Goal: Task Accomplishment & Management: Use online tool/utility

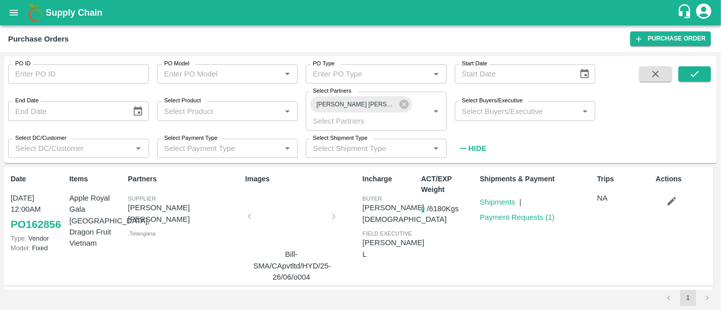
scroll to position [84, 0]
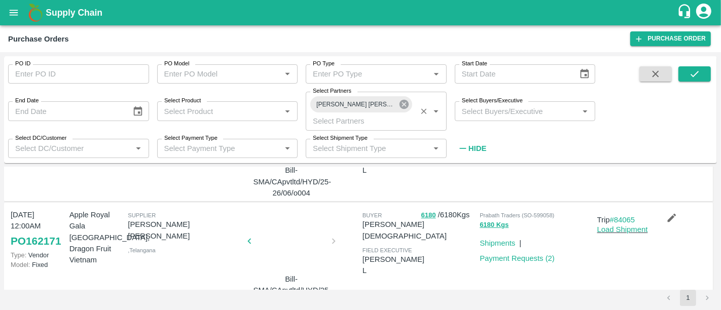
click at [406, 109] on icon at bounding box center [404, 104] width 11 height 11
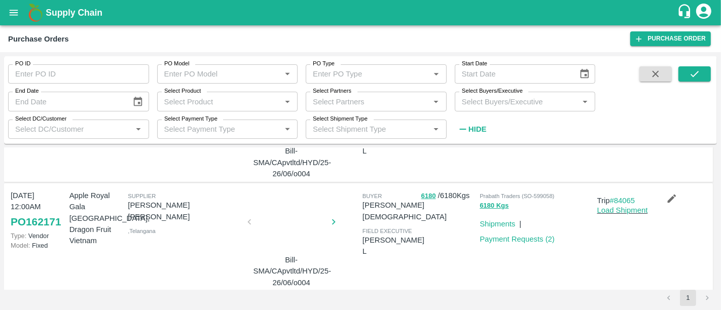
click at [406, 109] on div "Select Partners   *" at bounding box center [376, 101] width 141 height 19
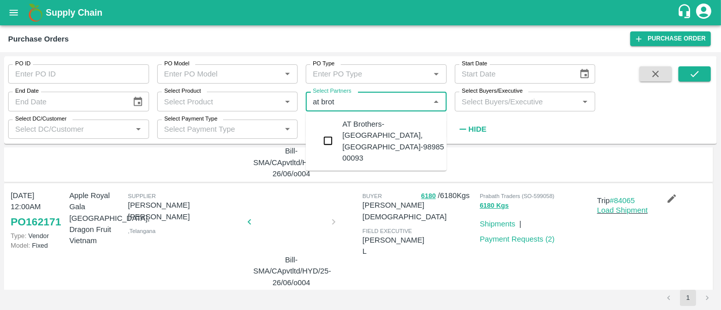
type input "at broth"
click at [407, 128] on div "AT Brothers-New Fruit Market, Ahemdabad-98985 00093" at bounding box center [393, 141] width 102 height 45
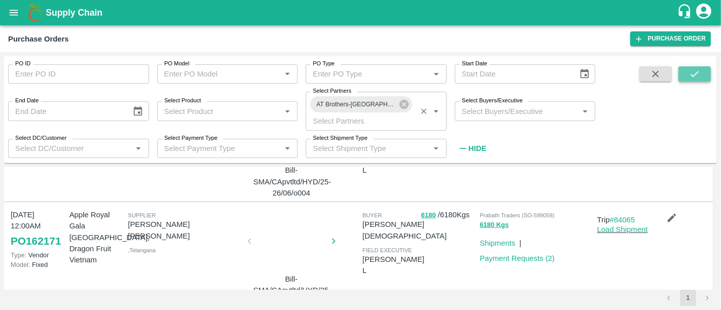
click at [702, 68] on button "submit" at bounding box center [695, 73] width 32 height 15
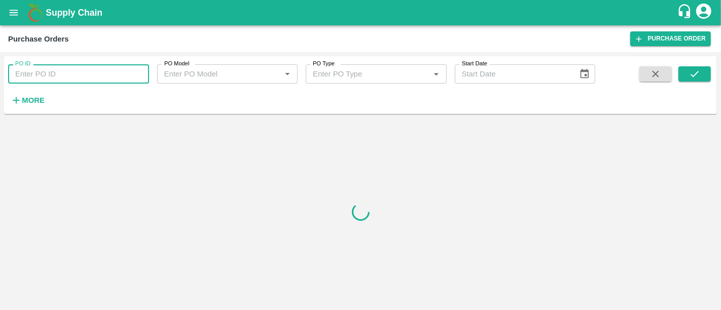
click at [89, 72] on input "PO ID" at bounding box center [78, 73] width 141 height 19
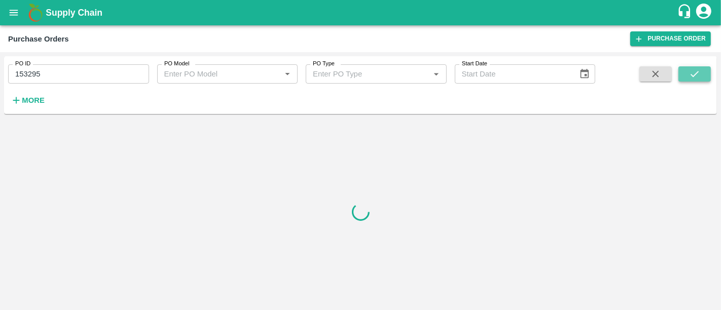
click at [694, 77] on icon "submit" at bounding box center [694, 73] width 11 height 11
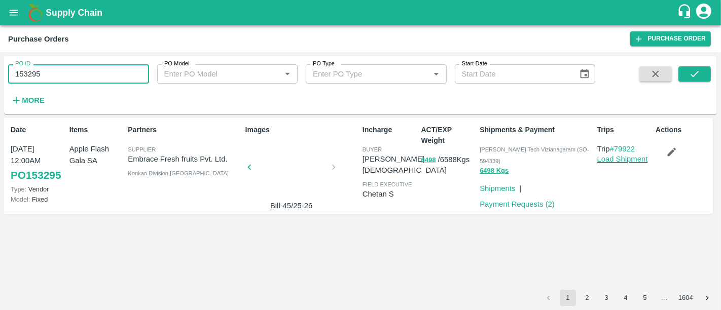
click at [66, 78] on input "153295" at bounding box center [78, 73] width 141 height 19
click at [260, 147] on div at bounding box center [292, 171] width 76 height 54
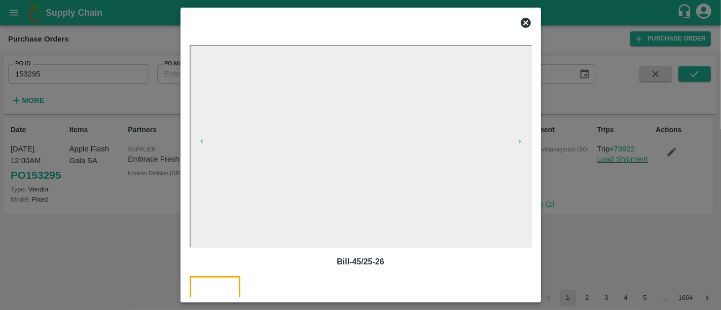
click at [579, 199] on div at bounding box center [360, 155] width 721 height 310
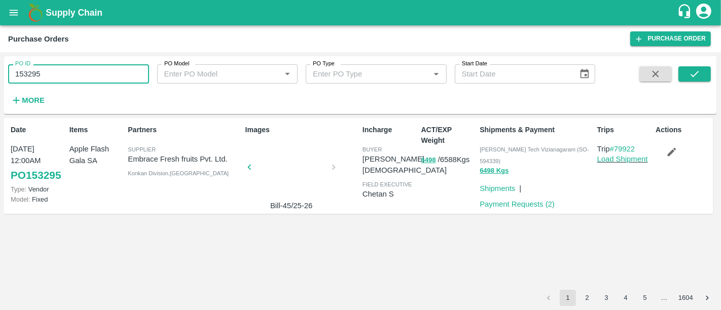
click at [108, 74] on input "153295" at bounding box center [78, 73] width 141 height 19
type input "162123"
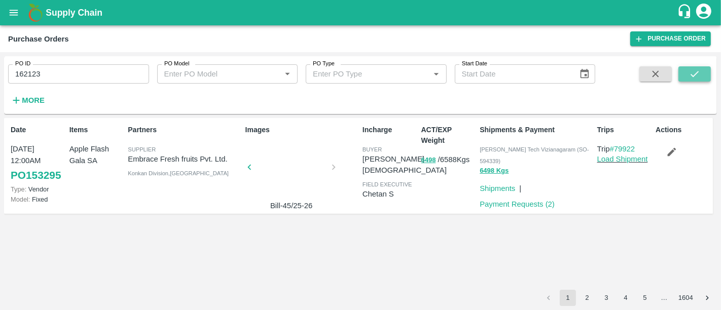
click at [708, 79] on button "submit" at bounding box center [695, 73] width 32 height 15
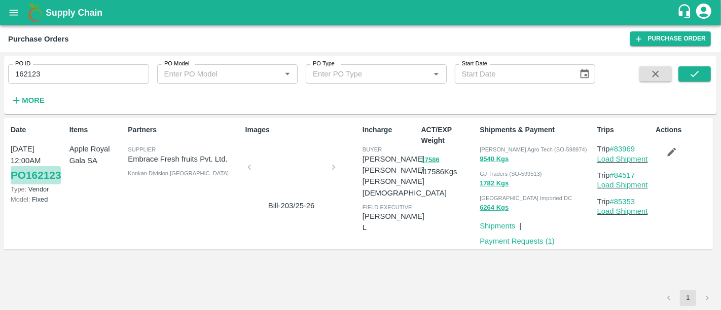
click at [61, 166] on link "PO 162123" at bounding box center [36, 175] width 50 height 18
click at [94, 10] on b "Supply Chain" at bounding box center [74, 13] width 57 height 10
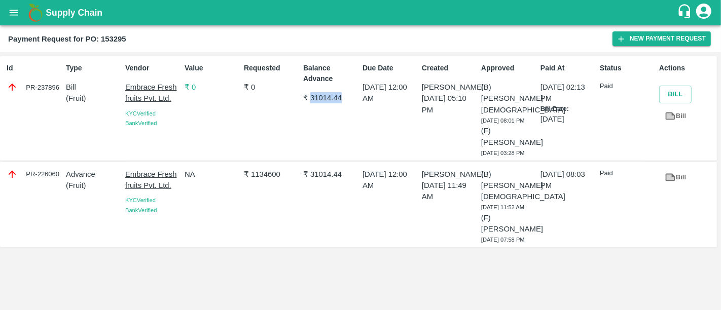
drag, startPoint x: 310, startPoint y: 97, endPoint x: 349, endPoint y: 96, distance: 39.6
click at [349, 96] on p "₹ 31014.44" at bounding box center [330, 97] width 55 height 11
click at [435, 133] on div "Created Pallav Bansal 13 Jun 2025, 05:10 PM" at bounding box center [447, 108] width 59 height 99
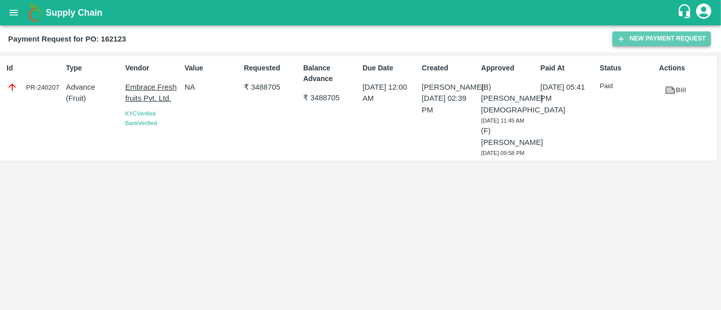
click at [625, 31] on button "New Payment Request" at bounding box center [662, 38] width 98 height 15
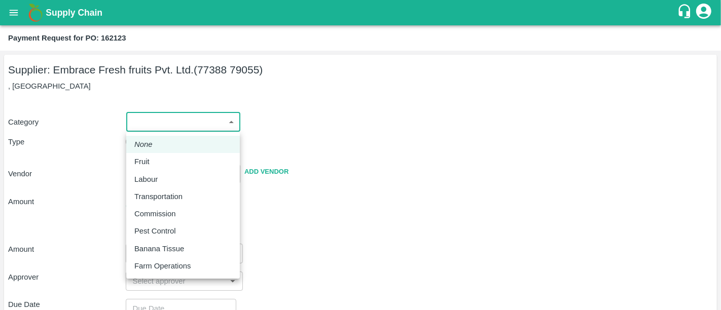
click at [158, 131] on body "Supply Chain Payment Request for PO: 162123 Supplier: Embrace Fresh fruits Pvt.…" at bounding box center [360, 155] width 721 height 310
click at [146, 162] on p "Fruit" at bounding box center [141, 161] width 15 height 11
type input "1"
type input "Embrace Fresh fruits Pvt. Ltd. - 77388 79055(Supplier)"
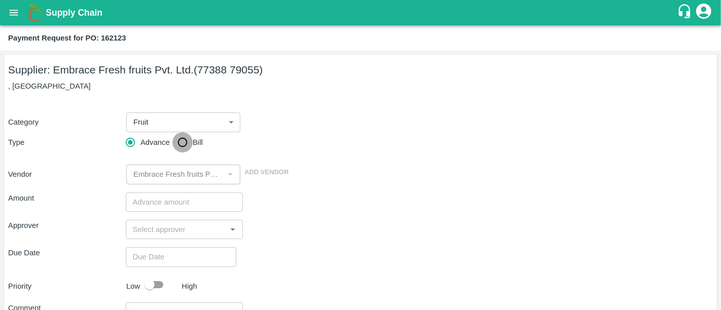
click at [183, 141] on input "Bill" at bounding box center [182, 142] width 20 height 20
radio input "true"
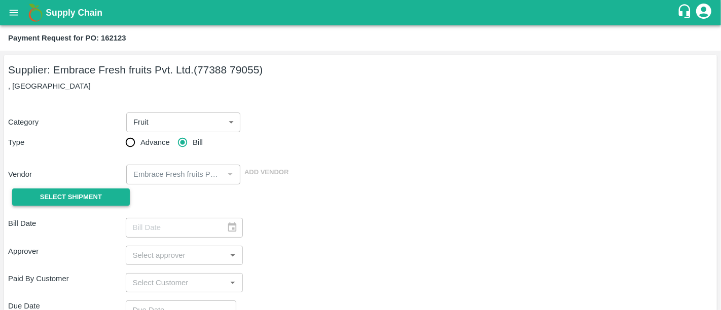
click at [73, 192] on span "Select Shipment" at bounding box center [71, 198] width 62 height 12
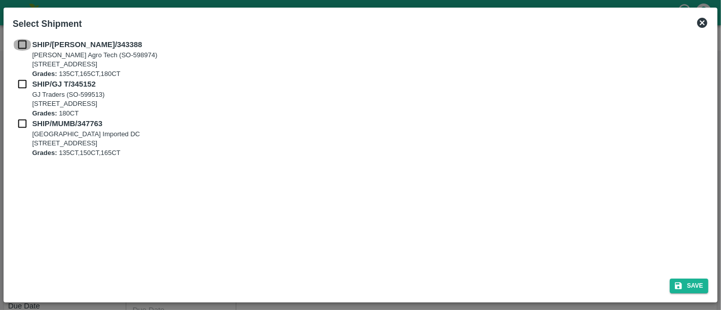
click at [21, 49] on input "checkbox" at bounding box center [22, 44] width 19 height 11
checkbox input "true"
click at [18, 85] on input "checkbox" at bounding box center [22, 84] width 19 height 11
checkbox input "true"
click at [21, 124] on input "checkbox" at bounding box center [22, 123] width 19 height 11
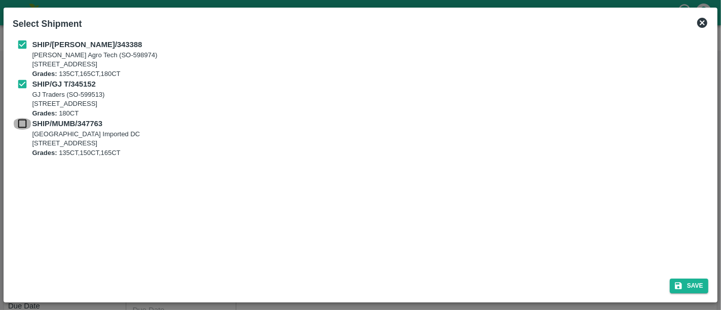
checkbox input "true"
click at [693, 293] on button "Save" at bounding box center [689, 286] width 39 height 15
type input "23/07/2025"
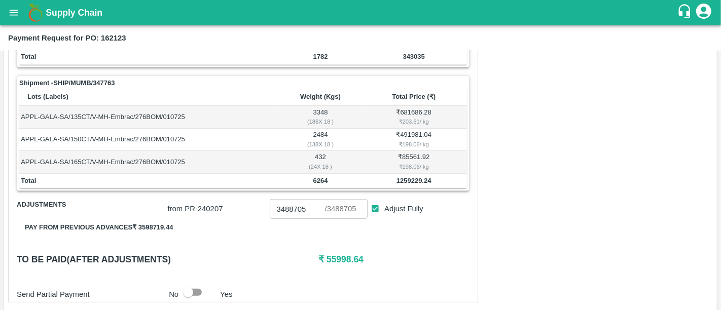
scroll to position [339, 0]
drag, startPoint x: 321, startPoint y: 259, endPoint x: 377, endPoint y: 255, distance: 55.9
click at [377, 255] on h6 "₹ 55998.64" at bounding box center [394, 259] width 151 height 14
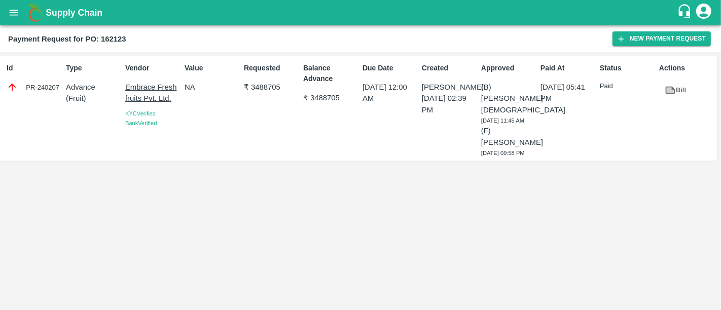
click at [668, 93] on icon at bounding box center [671, 91] width 10 height 8
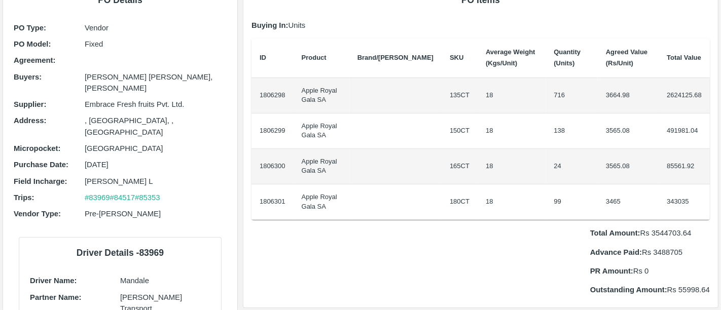
scroll to position [77, 0]
drag, startPoint x: 652, startPoint y: 232, endPoint x: 695, endPoint y: 230, distance: 43.1
click at [695, 230] on p "Total Amount: Rs 3544703.64" at bounding box center [650, 232] width 120 height 11
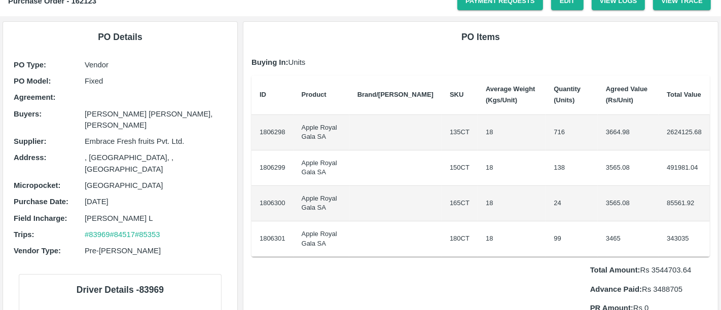
scroll to position [0, 0]
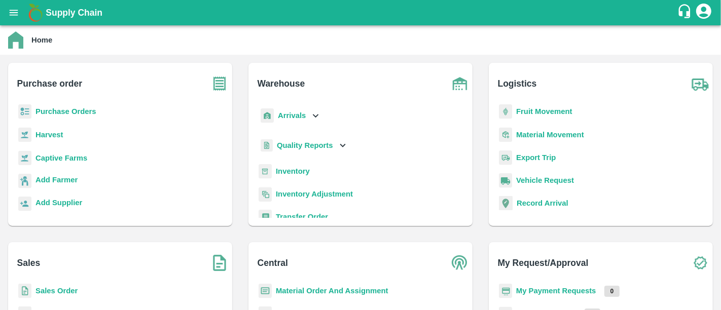
click at [88, 109] on b "Purchase Orders" at bounding box center [66, 112] width 61 height 8
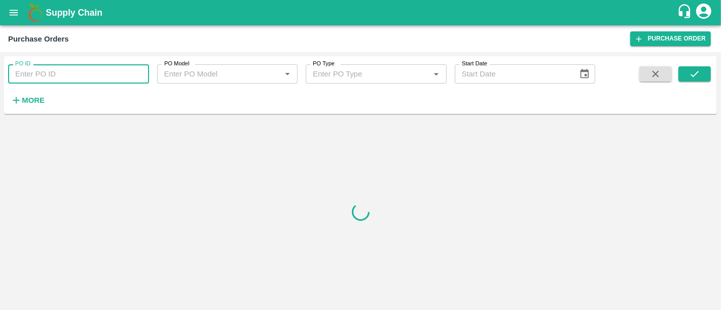
click at [99, 67] on input "PO ID" at bounding box center [78, 73] width 141 height 19
paste input "165117"
type input "165117"
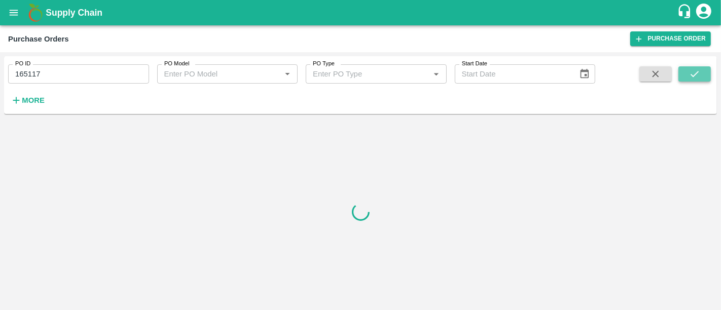
click at [701, 77] on button "submit" at bounding box center [695, 73] width 32 height 15
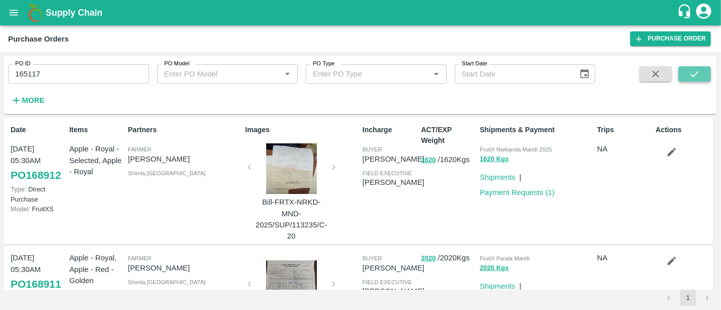
click at [693, 76] on icon "submit" at bounding box center [694, 73] width 11 height 11
click at [691, 76] on icon "submit" at bounding box center [694, 73] width 11 height 11
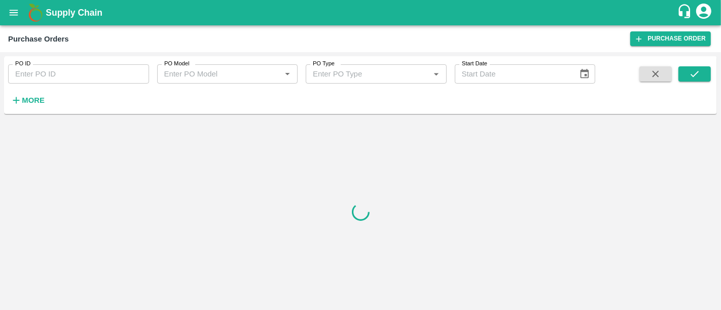
click at [53, 70] on input "PO ID" at bounding box center [78, 73] width 141 height 19
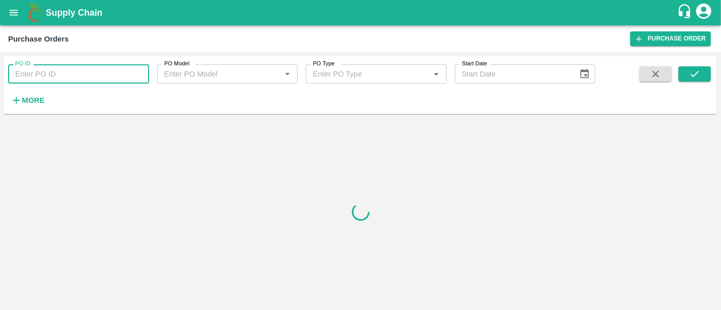
paste input "165117"
type input "165117"
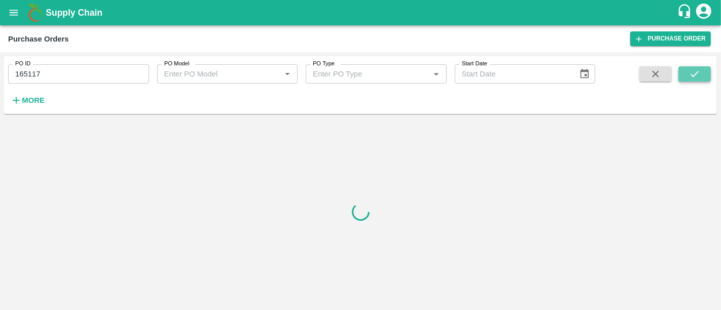
click at [703, 74] on button "submit" at bounding box center [695, 73] width 32 height 15
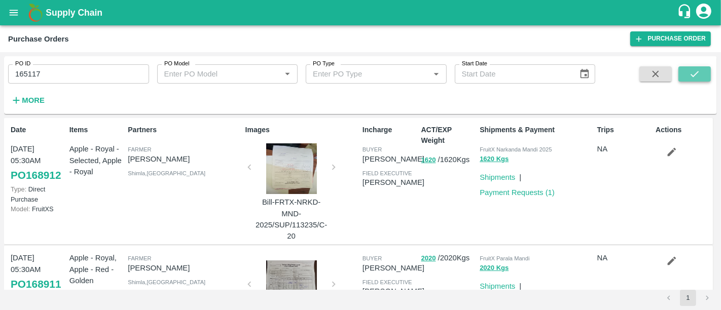
click at [703, 74] on button "submit" at bounding box center [695, 73] width 32 height 15
click at [22, 95] on h6 "More" at bounding box center [33, 100] width 23 height 13
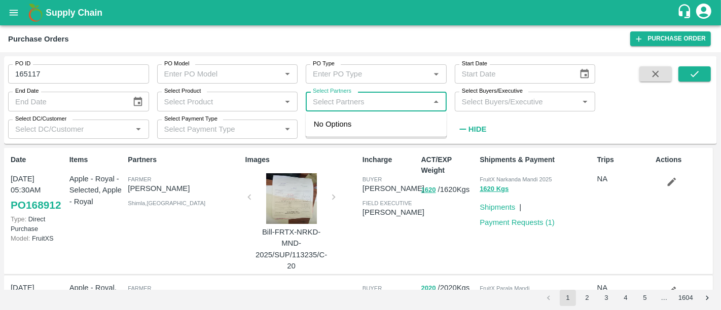
click at [356, 102] on input "Select Partners" at bounding box center [368, 101] width 118 height 13
type input "g"
type input "agroga"
click at [361, 128] on div "Agrogator Exports Private Limited -, -9767015000" at bounding box center [390, 130] width 96 height 23
click at [375, 110] on div "Select Partners   *" at bounding box center [376, 101] width 141 height 19
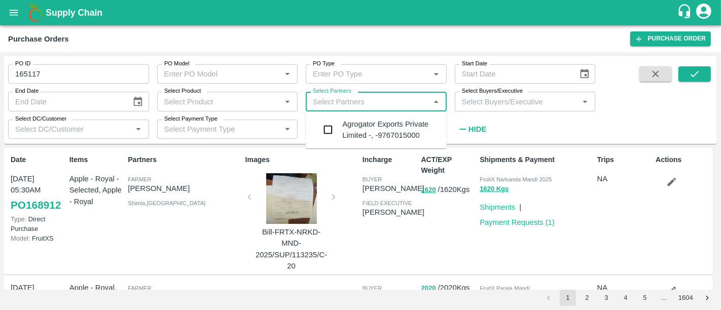
click at [369, 128] on div "Agrogator Exports Private Limited -, -9767015000" at bounding box center [390, 130] width 96 height 23
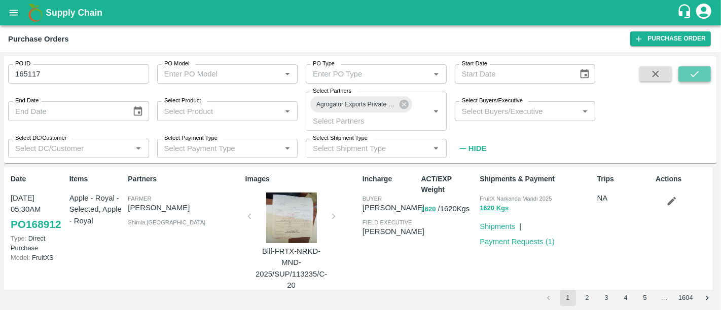
click at [704, 74] on button "submit" at bounding box center [695, 73] width 32 height 15
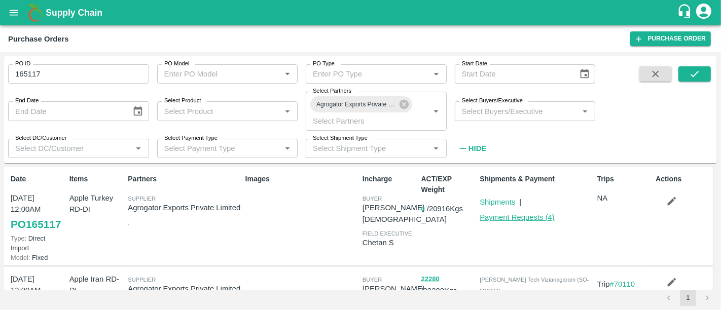
click at [544, 219] on link "Payment Requests ( 4 )" at bounding box center [517, 218] width 75 height 8
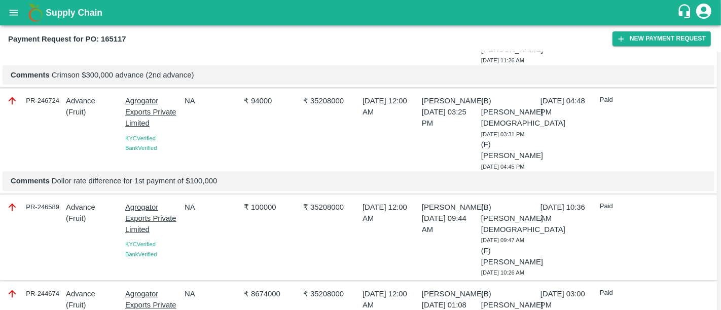
scroll to position [128, 0]
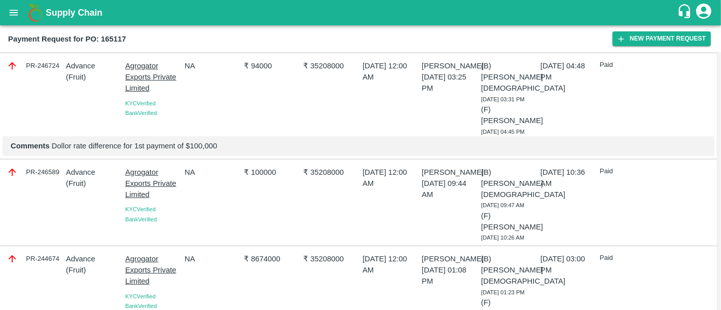
click at [265, 167] on p "₹ 100000" at bounding box center [271, 172] width 55 height 11
copy p "100000"
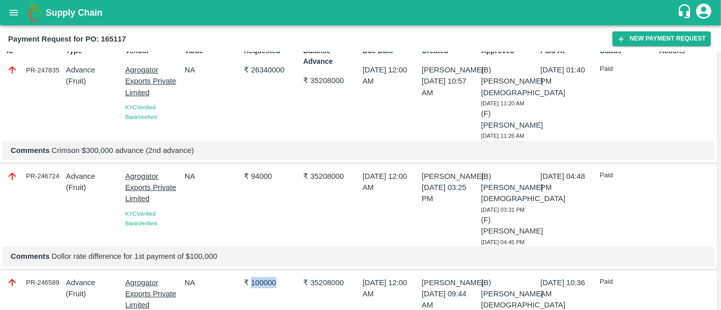
scroll to position [13, 0]
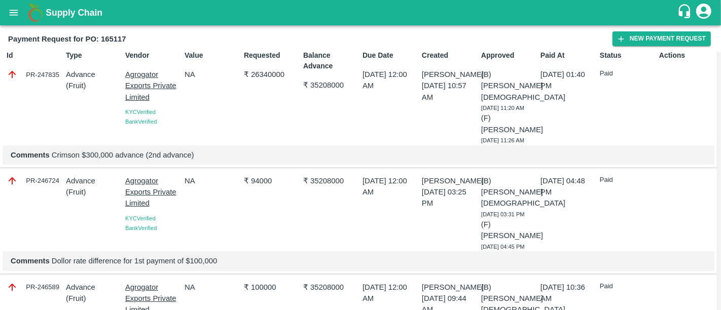
click at [266, 175] on p "₹ 94000" at bounding box center [271, 180] width 55 height 11
copy p "94000"
click at [278, 78] on p "₹ 26340000" at bounding box center [271, 74] width 55 height 11
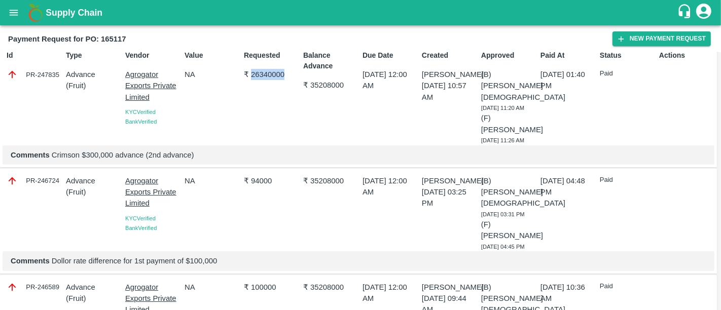
copy p "26340000"
click at [34, 70] on div "PR-247835" at bounding box center [34, 74] width 55 height 11
copy div "PR-247835"
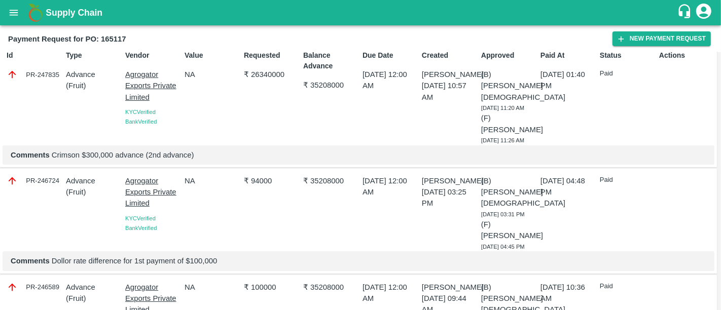
click at [46, 175] on div "PR-246724" at bounding box center [34, 180] width 55 height 11
copy div "PR-246724"
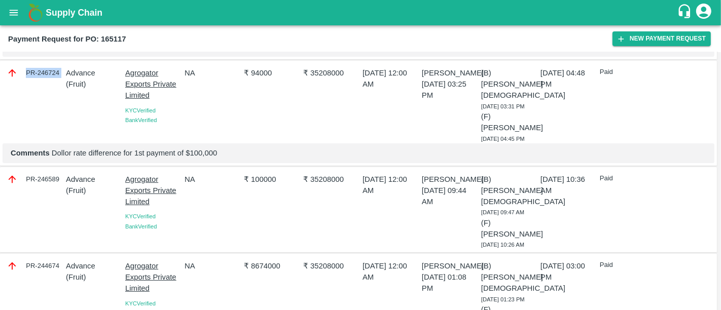
scroll to position [123, 0]
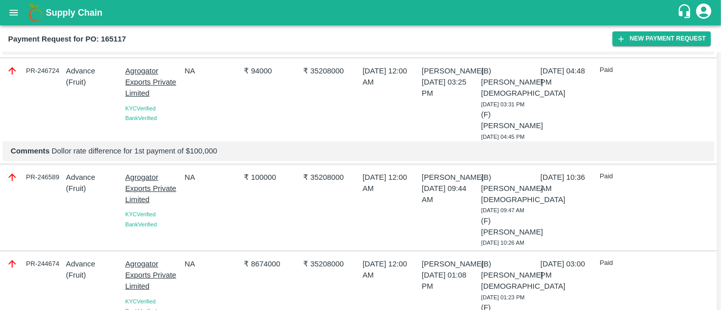
click at [42, 173] on div "PR-246589" at bounding box center [34, 177] width 55 height 11
copy div "PR-246589"
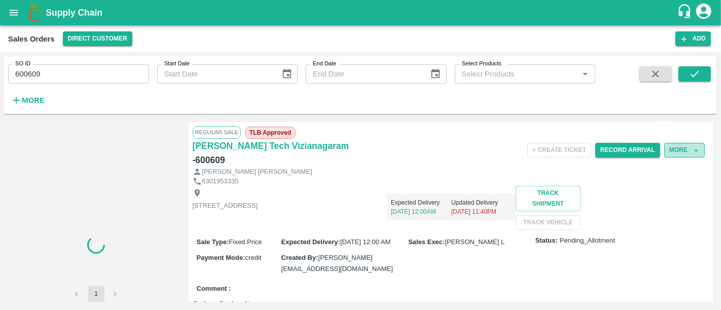
click at [677, 148] on button "More" at bounding box center [684, 150] width 41 height 15
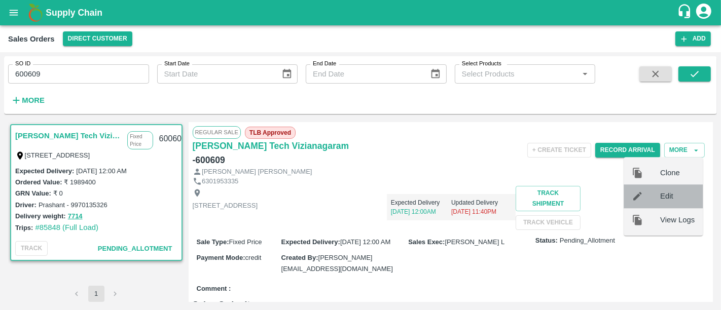
click at [660, 199] on span "Edit" at bounding box center [677, 196] width 34 height 11
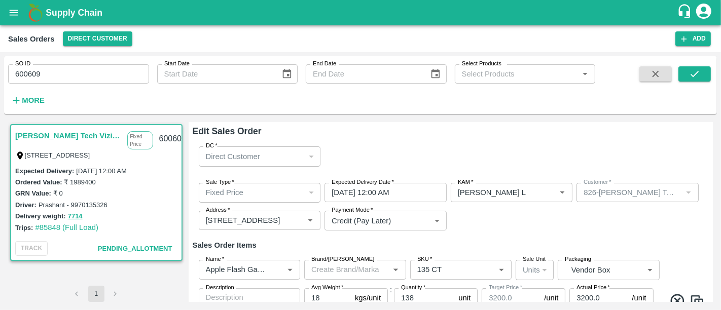
scroll to position [78, 0]
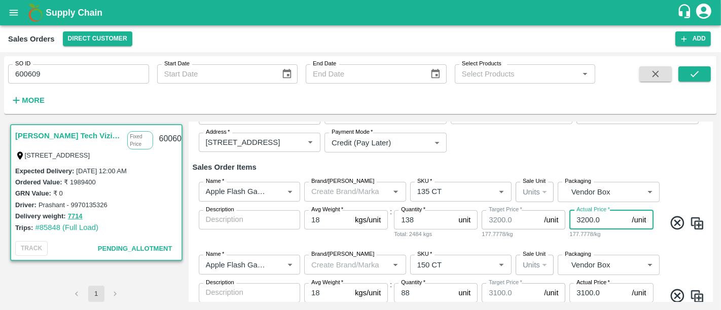
click at [598, 217] on input "3200.0" at bounding box center [599, 219] width 58 height 19
paste input "878.75"
type input "3878.75"
click at [587, 245] on div "Name   * Name   * Brand/Marka Brand/Marka SKU   * SKU   * Sale Unit Units 2 Sal…" at bounding box center [451, 210] width 517 height 73
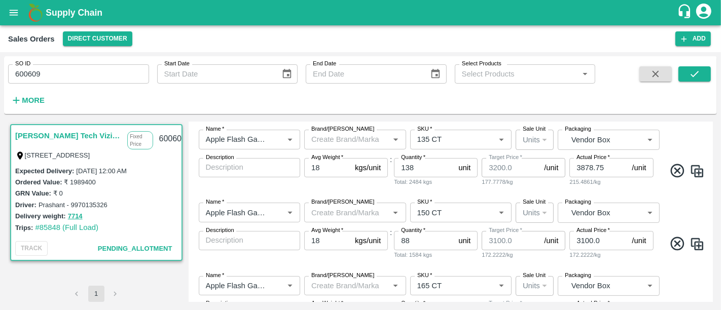
scroll to position [132, 0]
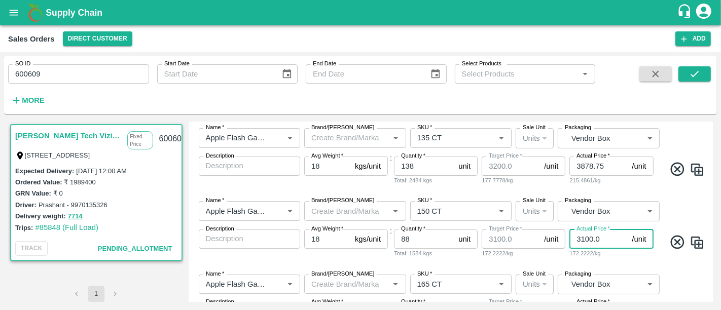
click at [590, 234] on input "3100.0" at bounding box center [599, 239] width 58 height 19
paste input "803.75"
type input "3803.75"
click at [624, 260] on div "Name   * Name   * Brand/Marka Brand/Marka SKU   * SKU   * Sale Unit Units 2 Sal…" at bounding box center [451, 229] width 517 height 73
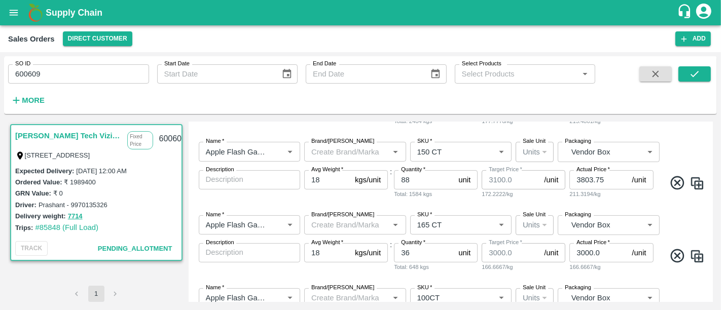
scroll to position [191, 0]
click at [590, 257] on input "3000.0" at bounding box center [599, 252] width 58 height 19
paste input "753.75"
type input "3753.75"
click at [591, 207] on div "Name   * Name   * Brand/Marka Brand/Marka SKU   * SKU   * Sale Unit Units 2 Sal…" at bounding box center [451, 243] width 517 height 73
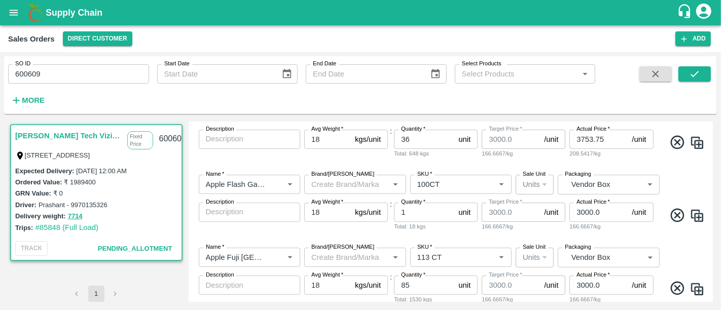
scroll to position [305, 0]
click at [594, 210] on input "3000.0" at bounding box center [599, 211] width 58 height 19
paste input "878.75"
type input "3878.75"
click at [597, 235] on div "Name   * Name   * Brand/Marka Brand/Marka SKU   * SKU   * Sale Unit Units 2 Sal…" at bounding box center [451, 202] width 517 height 73
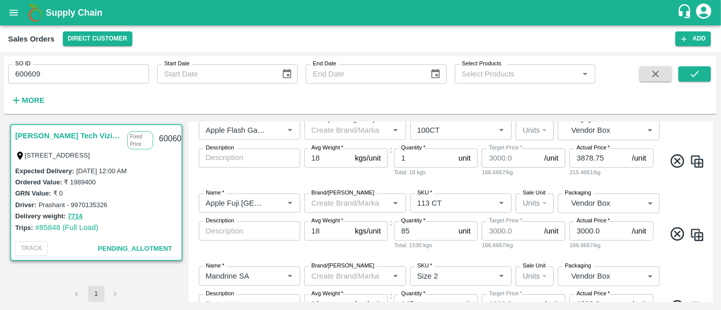
scroll to position [360, 0]
click at [597, 231] on input "3000.0" at bounding box center [599, 230] width 58 height 19
paste input "828.75"
type input "3828.75"
click at [603, 252] on div "Name   * Name   * Brand/Marka Brand/Marka SKU   * SKU   * Sale Unit Units 2 Sal…" at bounding box center [451, 221] width 517 height 73
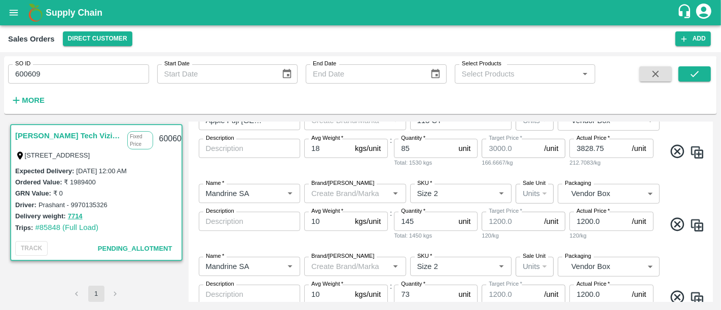
scroll to position [452, 0]
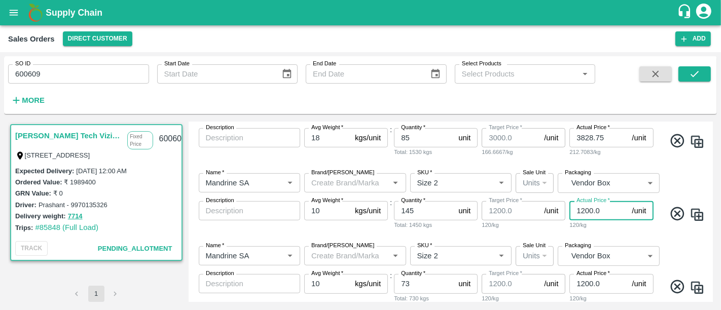
click at [594, 214] on input "1200.0" at bounding box center [599, 210] width 58 height 19
paste input "558.75"
type input "1558.75"
click at [595, 232] on div "Name   * Name   * Brand/Marka Brand/Marka SKU   * SKU   * Sale Unit Units 2 Sal…" at bounding box center [451, 201] width 517 height 73
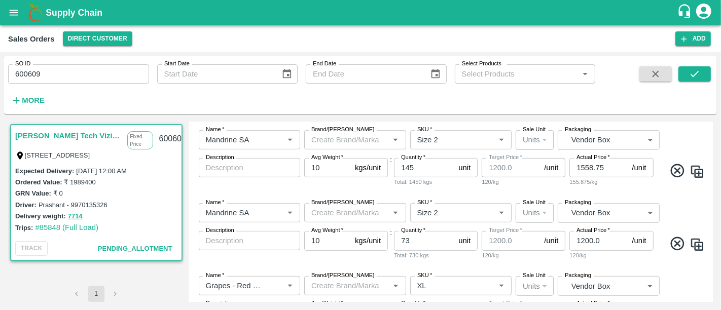
scroll to position [497, 0]
click at [591, 239] on input "1200.0" at bounding box center [599, 239] width 58 height 19
paste input "418.75"
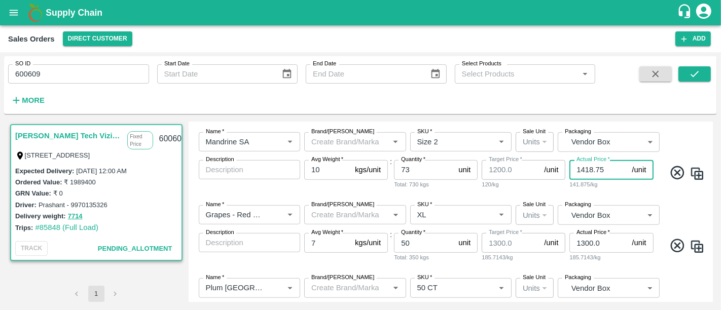
type input "1418.75"
click at [590, 248] on input "1300.0" at bounding box center [599, 242] width 58 height 19
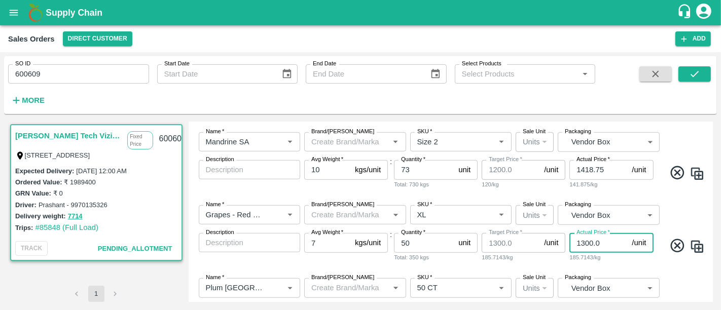
paste input "418.75"
type input "1418.75"
click at [606, 267] on div "Name   * Name   * Brand/Marka Brand/Marka SKU   * SKU   * Sale Unit Units 2 Sal…" at bounding box center [451, 233] width 517 height 73
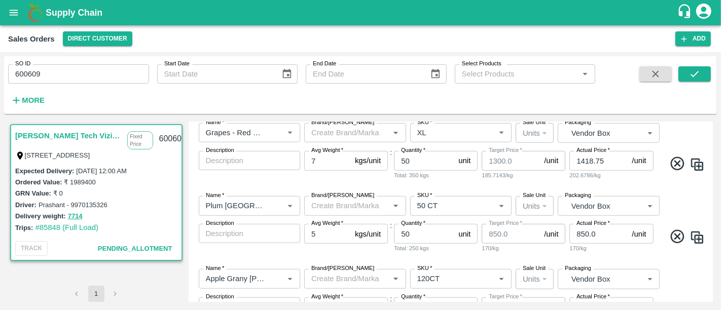
click at [589, 233] on input "850.0" at bounding box center [599, 233] width 58 height 19
paste input "1068.75"
type input "1068.75"
click at [617, 253] on div "Name   * Name   * Brand/Marka Brand/Marka SKU   * SKU   * Sale Unit Units 2 Sal…" at bounding box center [451, 224] width 517 height 73
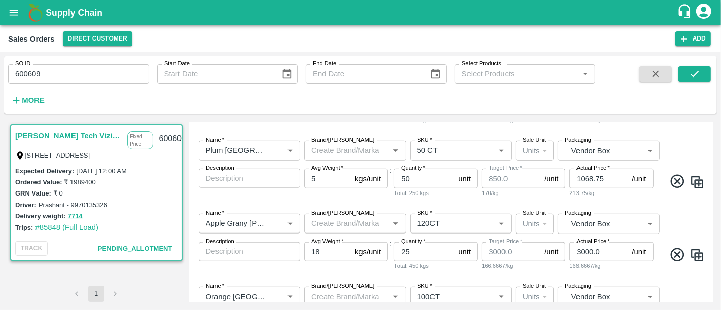
scroll to position [713, 0]
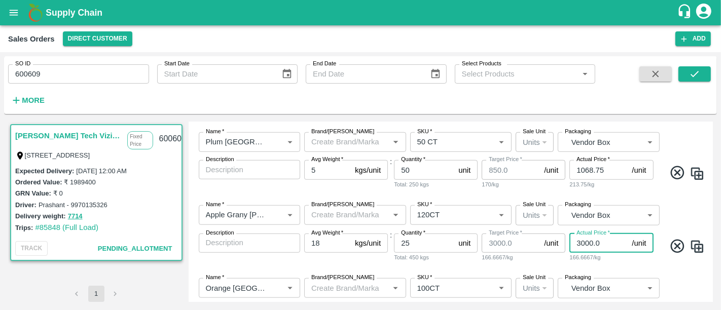
click at [603, 241] on input "3000.0" at bounding box center [599, 243] width 58 height 19
paste input "128.75"
type input "3128.75"
click at [574, 199] on div "Name   * Name   * Brand/Marka Brand/Marka SKU   * SKU   * Sale Unit Units 2 Sal…" at bounding box center [451, 233] width 517 height 73
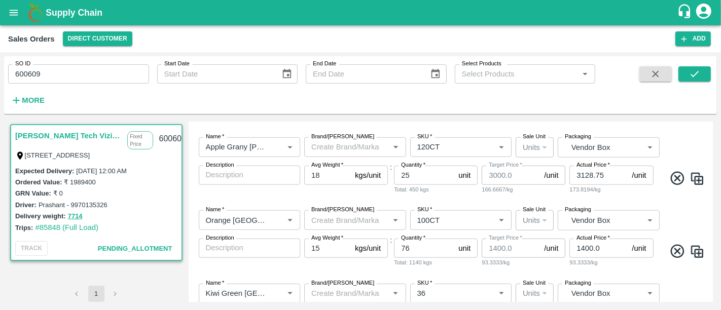
scroll to position [781, 0]
click at [597, 255] on input "1400.0" at bounding box center [599, 247] width 58 height 19
paste input "768.75"
type input "1768.75"
click at [613, 266] on div "117.9167/kg" at bounding box center [612, 262] width 84 height 9
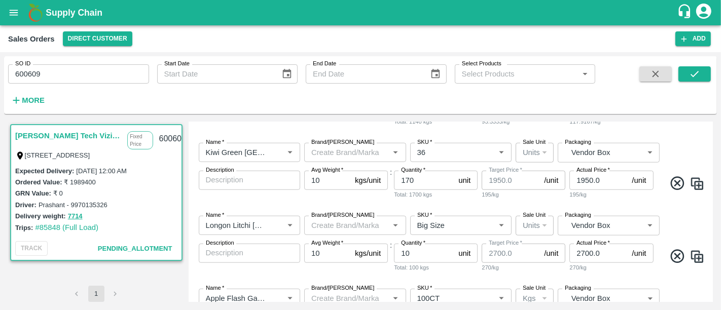
scroll to position [922, 0]
click at [588, 256] on input "2700.0" at bounding box center [599, 253] width 58 height 19
paste input "93.75"
type input "2793.75"
click at [565, 274] on div "Name   * Name   * Brand/Marka Brand/Marka SKU   * SKU   * Sale Unit Units 2 Sal…" at bounding box center [451, 244] width 517 height 73
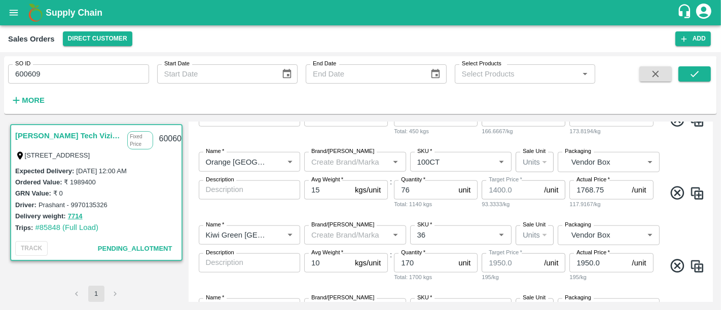
scroll to position [838, 0]
click at [575, 264] on input "1950.0" at bounding box center [599, 264] width 58 height 19
paste input "2318.75"
type input "2318.75"
click at [611, 284] on div "Name   * Name   * Brand/Marka Brand/Marka SKU   * SKU   * Sale Unit Units 2 Sal…" at bounding box center [451, 255] width 517 height 73
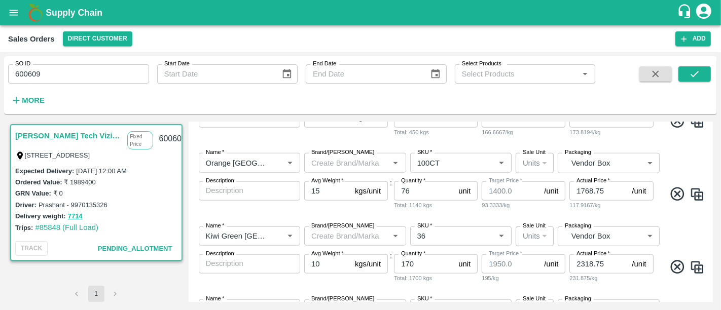
scroll to position [1000, 0]
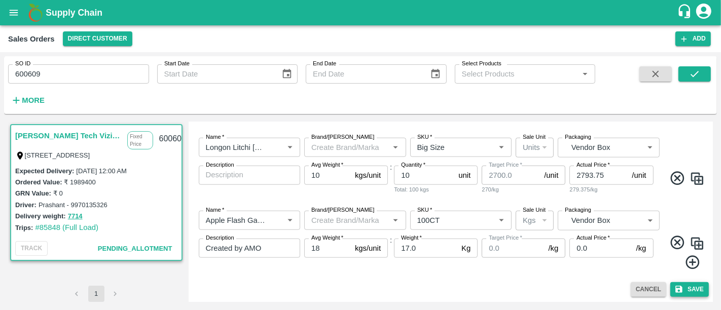
click at [692, 296] on button "Save" at bounding box center [689, 290] width 39 height 15
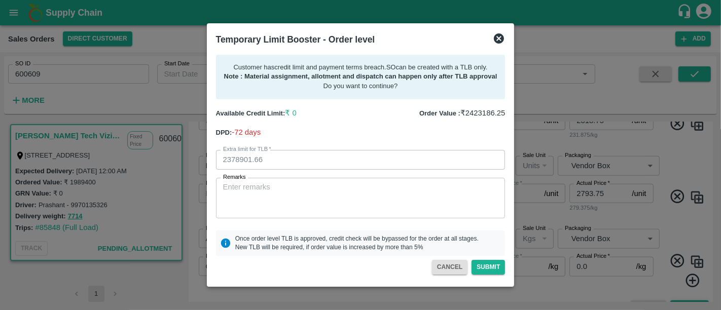
scroll to position [1018, 0]
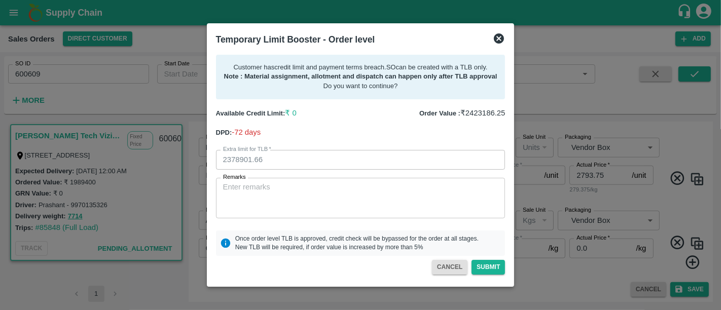
click at [500, 44] on icon at bounding box center [499, 38] width 12 height 12
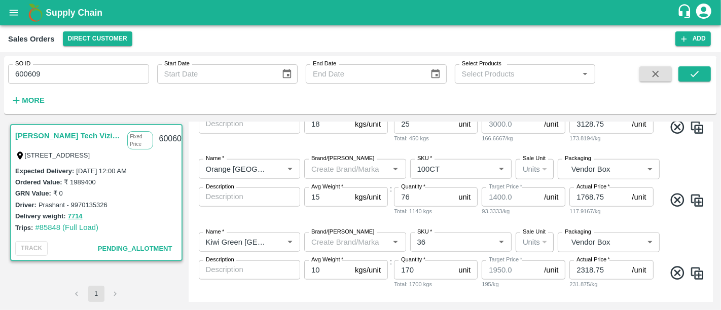
scroll to position [1000, 0]
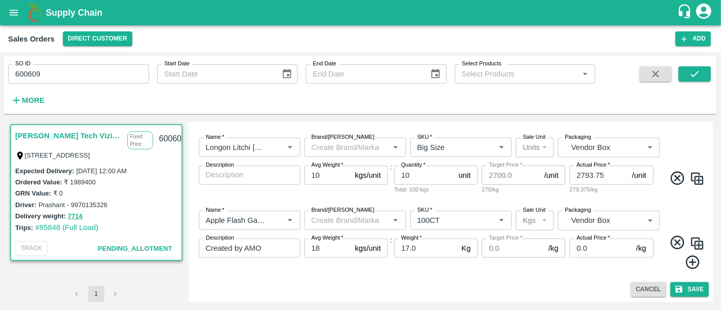
click at [63, 138] on link "Eesha Agro Tech Vizianagaram" at bounding box center [68, 135] width 107 height 13
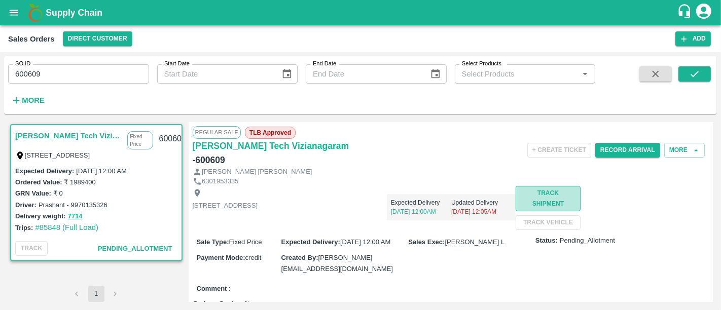
click at [516, 211] on button "Track Shipment" at bounding box center [548, 198] width 64 height 25
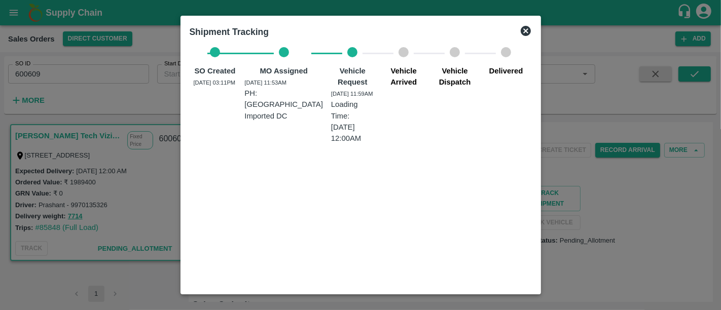
click at [640, 233] on div at bounding box center [360, 155] width 721 height 310
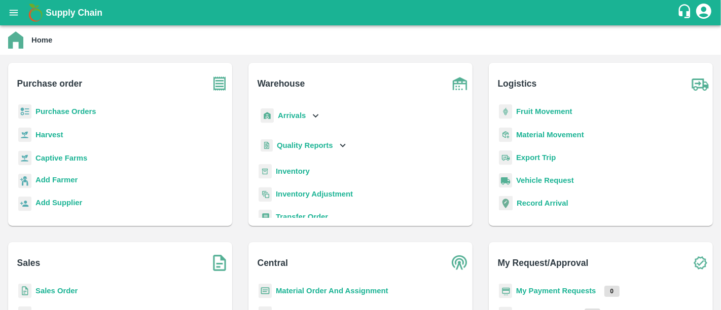
scroll to position [132, 0]
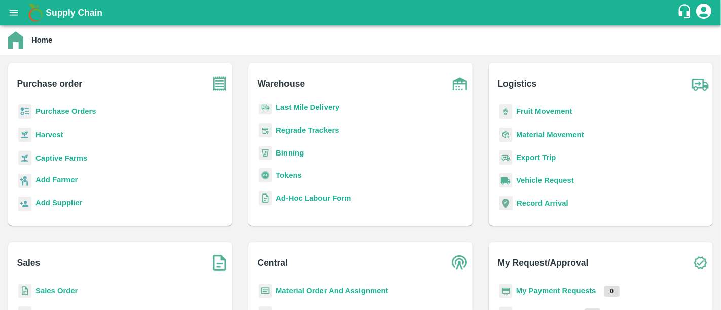
click at [554, 288] on b "My Payment Requests" at bounding box center [556, 291] width 80 height 8
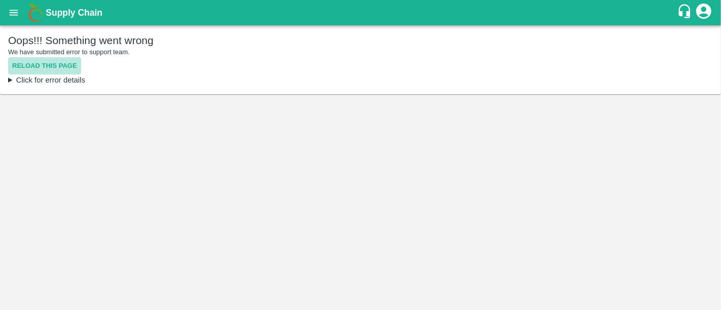
click at [57, 61] on button "Reload this page" at bounding box center [44, 66] width 73 height 18
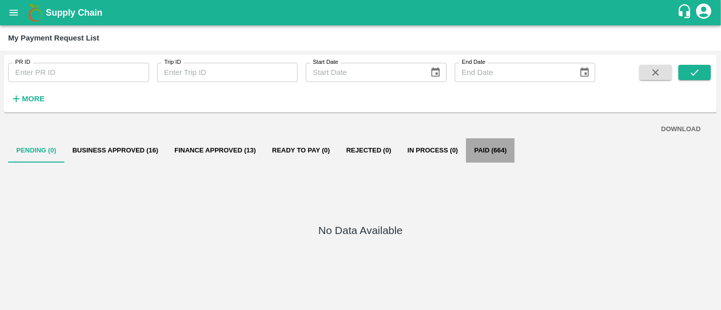
click at [499, 154] on button "Paid (664)" at bounding box center [490, 150] width 49 height 24
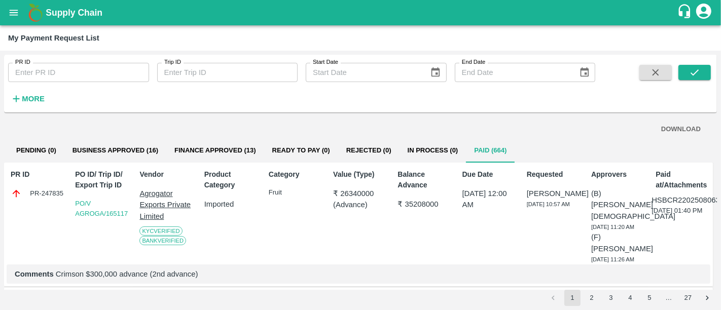
click at [80, 16] on b "Supply Chain" at bounding box center [74, 13] width 57 height 10
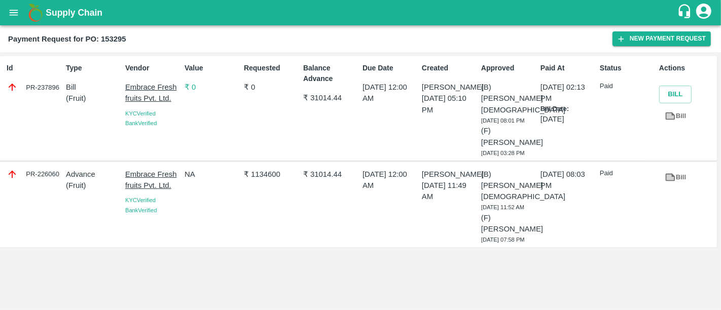
click at [69, 12] on b "Supply Chain" at bounding box center [74, 13] width 57 height 10
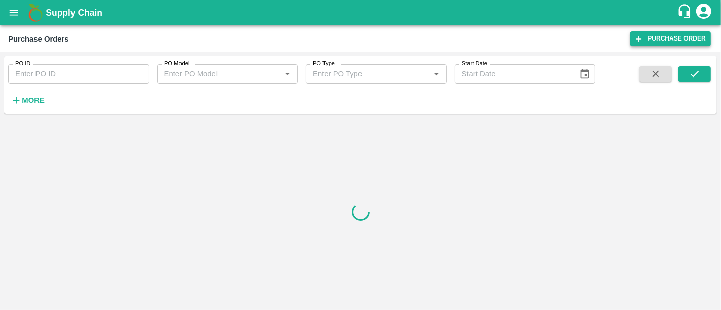
click at [698, 39] on link "Purchase Order" at bounding box center [670, 38] width 81 height 15
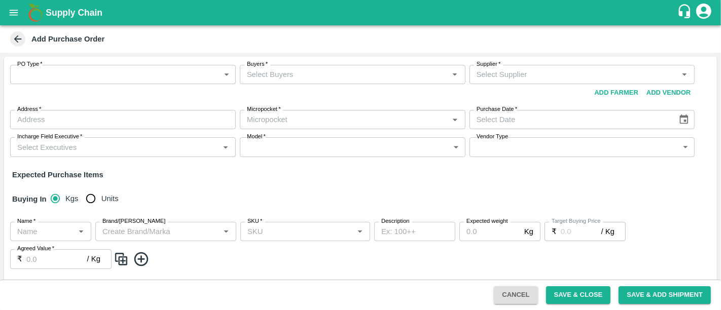
type input "NA"
click at [170, 75] on body "Supply Chain Add Purchase Order PO Type   * ​ PO Type Buyers   * Buyers   * Sup…" at bounding box center [360, 155] width 721 height 310
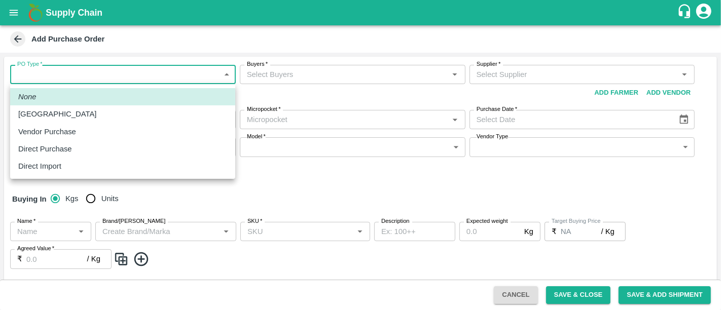
click at [164, 144] on div "Direct Purchase" at bounding box center [122, 149] width 209 height 11
type input "3"
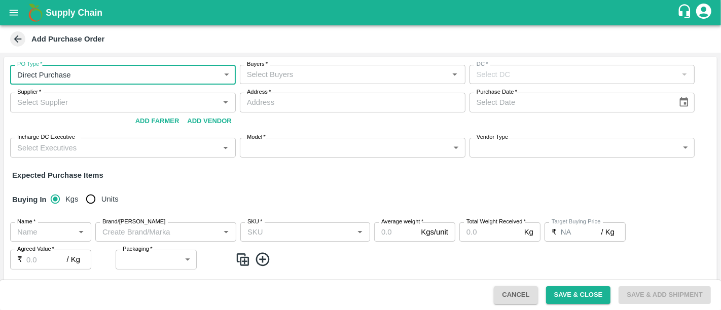
click at [303, 72] on input "Buyers   *" at bounding box center [344, 74] width 203 height 13
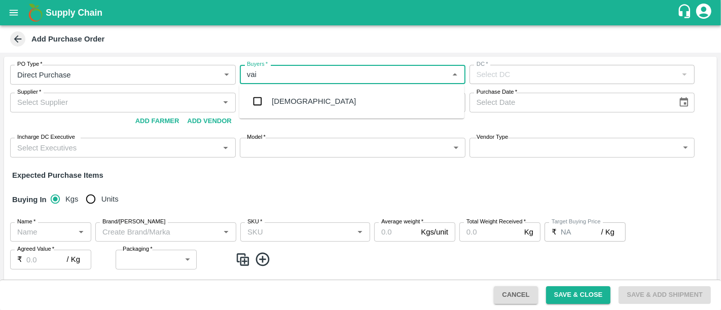
type input "vais"
type input "vai"
click at [302, 105] on div "[DEMOGRAPHIC_DATA]" at bounding box center [351, 101] width 225 height 26
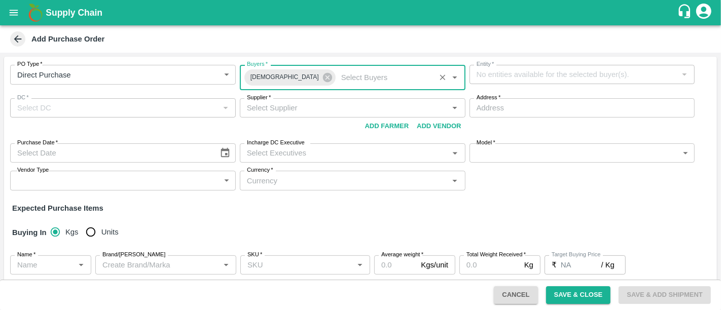
click at [519, 82] on div "Entity   *" at bounding box center [583, 74] width 226 height 19
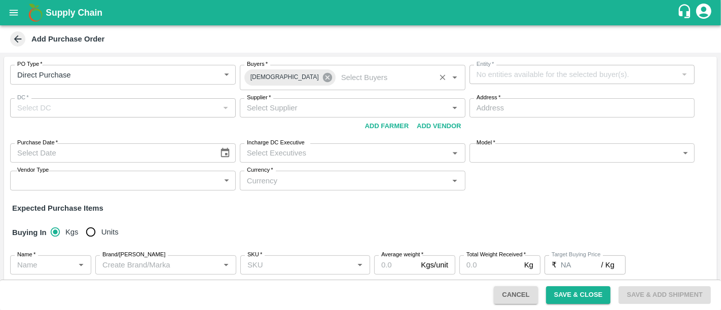
click at [322, 74] on icon at bounding box center [327, 77] width 11 height 11
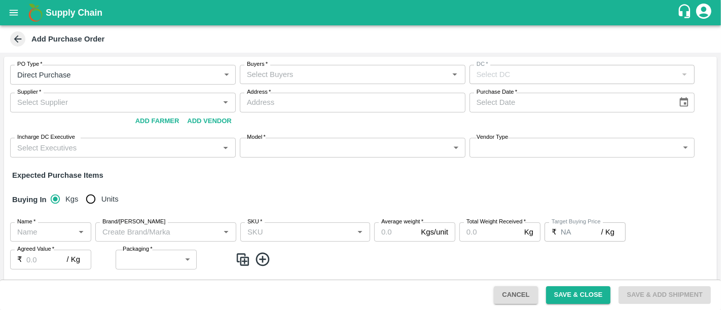
click at [287, 74] on input "Buyers   *" at bounding box center [344, 74] width 203 height 13
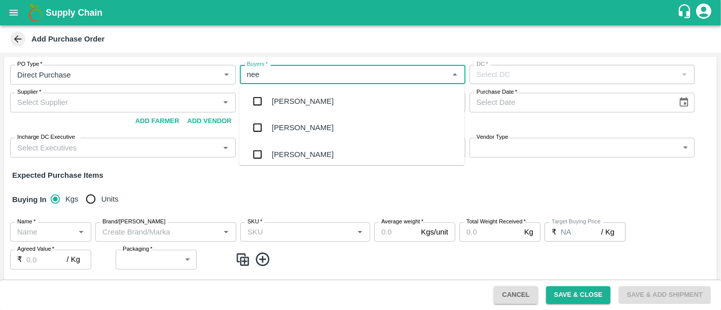
type input "neet"
click at [305, 131] on div "[PERSON_NAME][DEMOGRAPHIC_DATA]" at bounding box center [351, 128] width 225 height 26
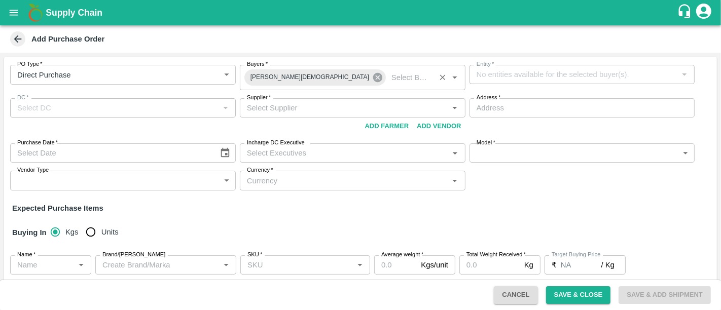
click at [372, 79] on icon at bounding box center [377, 77] width 11 height 11
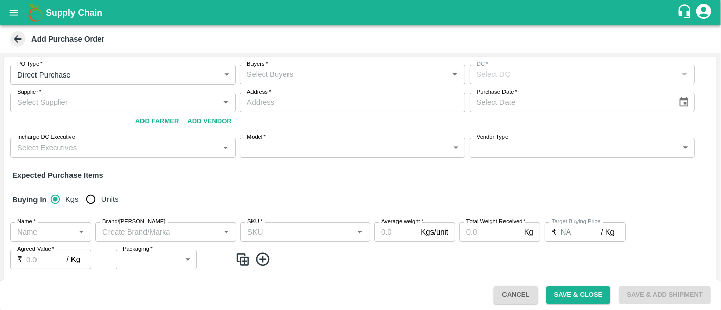
click at [702, 9] on icon "account of current user" at bounding box center [704, 11] width 18 height 18
click at [682, 54] on li "Logout" at bounding box center [690, 53] width 78 height 17
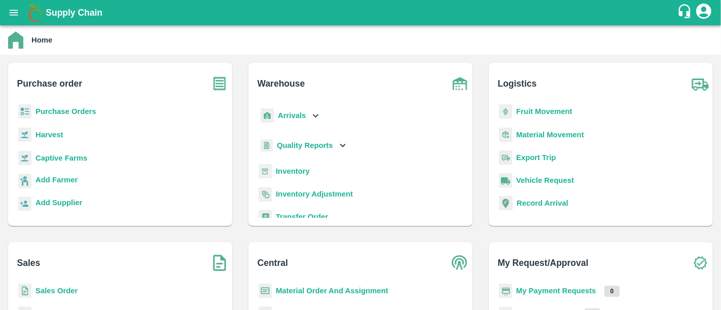
click at [62, 102] on div "Purchase order Purchase Orders Harvest Captive Farms Add Farmer Add Supplier" at bounding box center [120, 144] width 224 height 163
click at [63, 112] on b "Purchase Orders" at bounding box center [66, 112] width 61 height 8
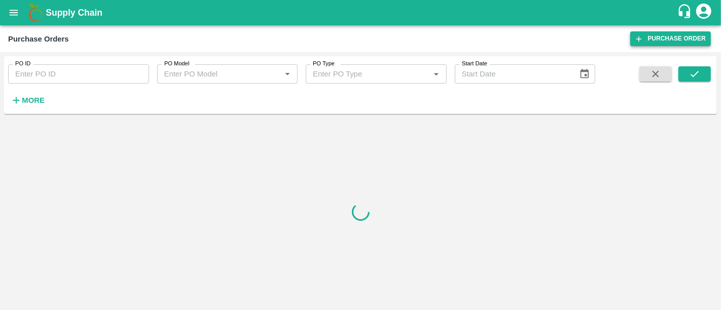
click at [679, 36] on link "Purchase Order" at bounding box center [670, 38] width 81 height 15
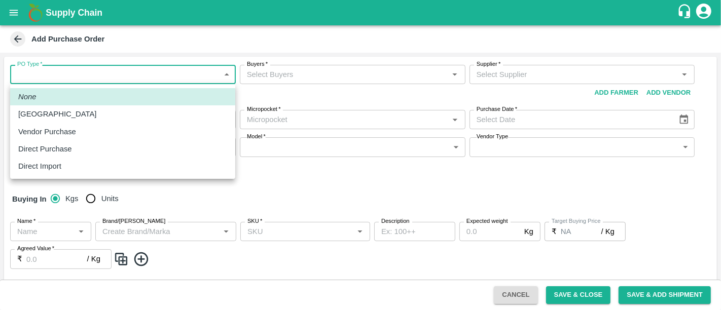
click at [148, 74] on body "Supply Chain Add Purchase Order PO Type   * ​ PO Type Buyers   * Buyers   * Sup…" at bounding box center [360, 155] width 721 height 310
click at [137, 149] on div "Direct Purchase" at bounding box center [122, 149] width 209 height 11
type input "3"
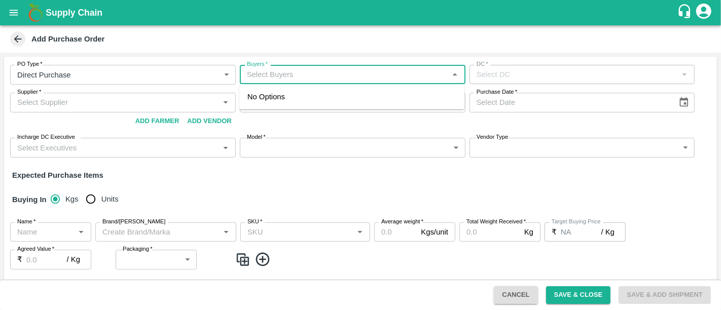
click at [330, 73] on input "Buyers   *" at bounding box center [344, 74] width 203 height 13
type input "vais"
click at [340, 102] on div "[DEMOGRAPHIC_DATA]" at bounding box center [351, 101] width 225 height 26
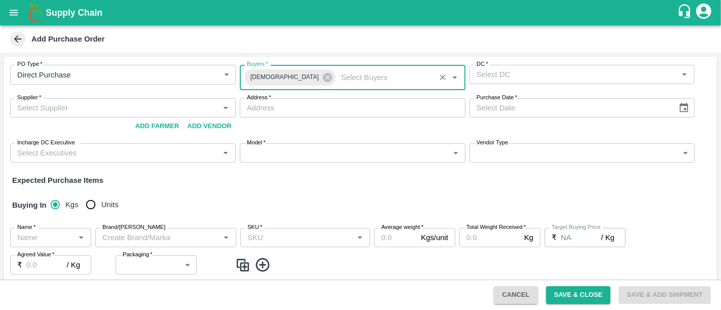
click at [532, 78] on input "DC   *" at bounding box center [574, 74] width 203 height 13
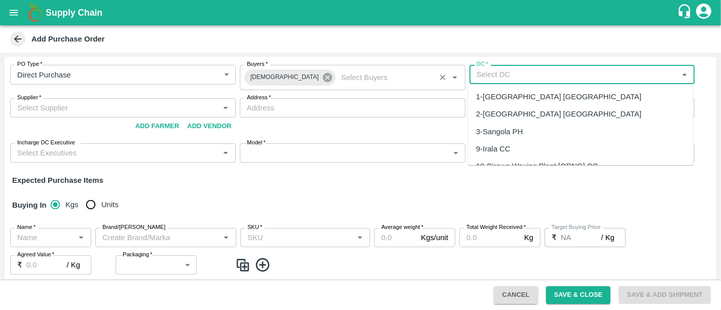
click at [323, 76] on icon at bounding box center [327, 77] width 9 height 9
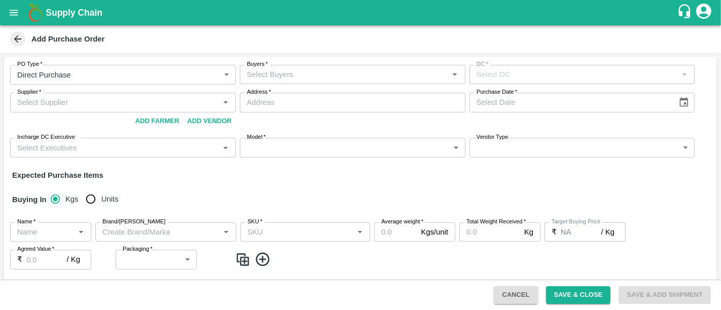
click at [283, 77] on input "Buyers   *" at bounding box center [344, 74] width 203 height 13
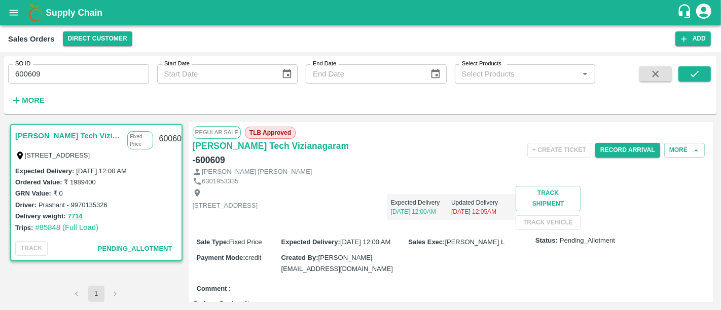
click at [73, 14] on b "Supply Chain" at bounding box center [74, 13] width 57 height 10
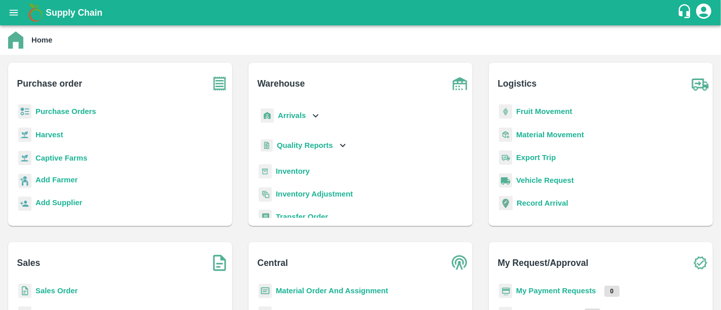
click at [77, 109] on b "Purchase Orders" at bounding box center [66, 112] width 61 height 8
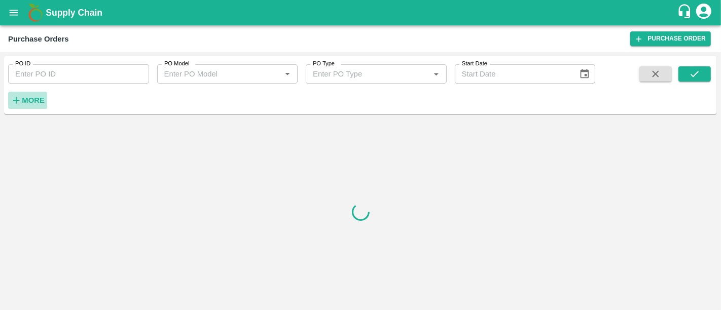
click at [45, 99] on button "More" at bounding box center [27, 100] width 39 height 17
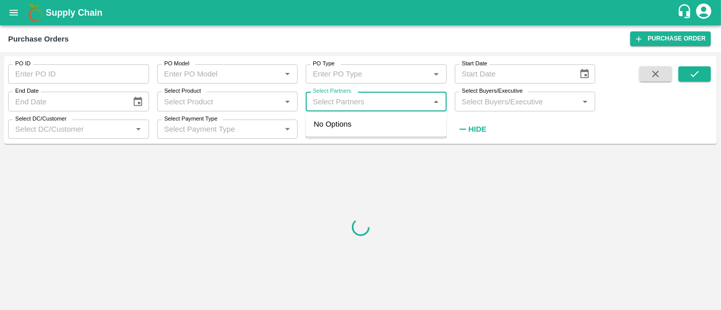
click at [333, 97] on input "Select Partners" at bounding box center [368, 101] width 118 height 13
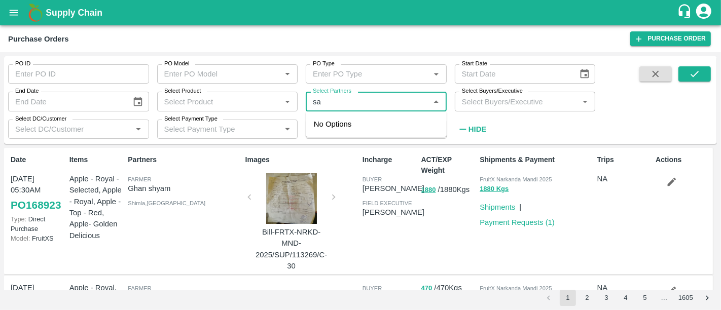
type input "s"
type input "mohamm"
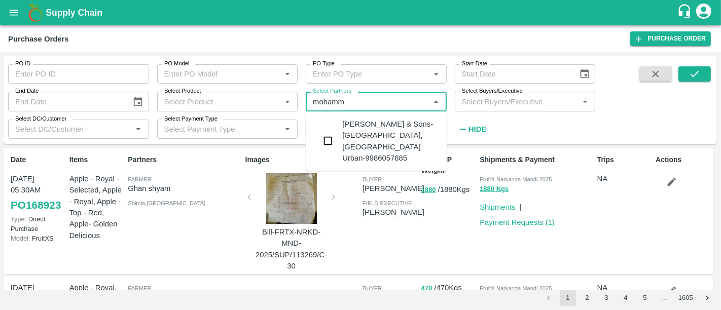
click at [384, 127] on div "[PERSON_NAME] & Sons-[GEOGRAPHIC_DATA], [GEOGRAPHIC_DATA] Urban-9986057885" at bounding box center [390, 141] width 96 height 45
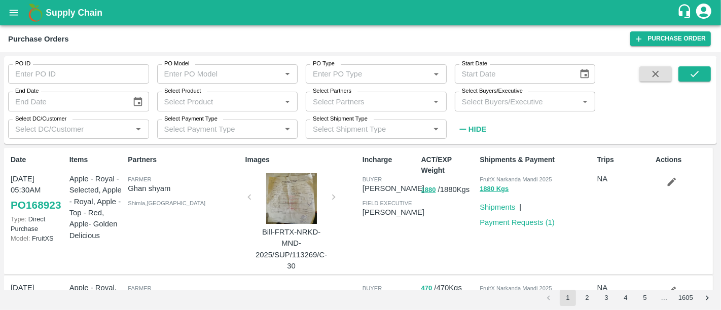
click at [701, 82] on span at bounding box center [695, 102] width 32 height 72
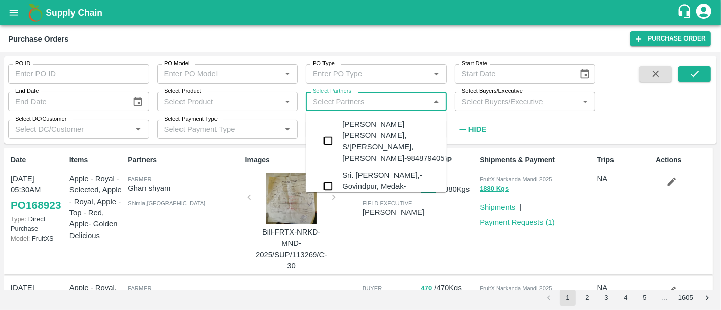
click at [344, 107] on input "Select Partners" at bounding box center [368, 101] width 118 height 13
type input "m"
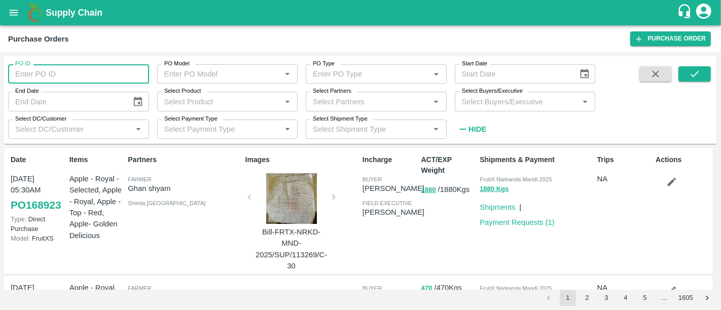
click at [126, 74] on input "PO ID" at bounding box center [78, 73] width 141 height 19
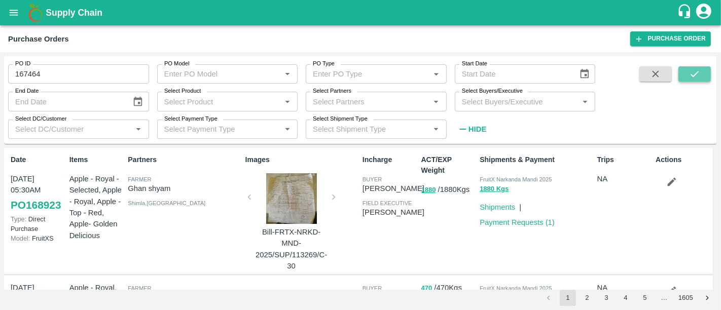
click at [695, 77] on icon "submit" at bounding box center [694, 73] width 11 height 11
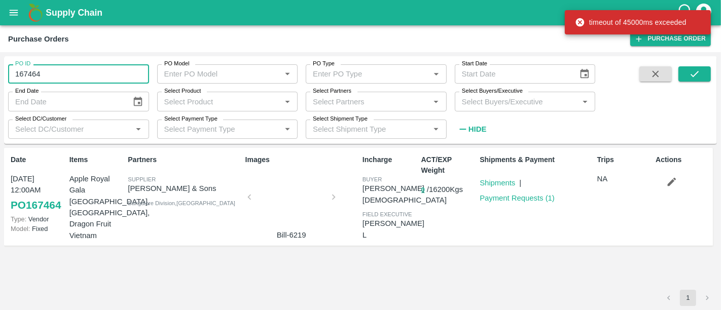
drag, startPoint x: 87, startPoint y: 70, endPoint x: 0, endPoint y: 93, distance: 89.6
click at [0, 93] on div "PO ID 167464 PO ID PO Model PO Model   * PO Type PO Type   * Start Date Start D…" at bounding box center [360, 181] width 721 height 258
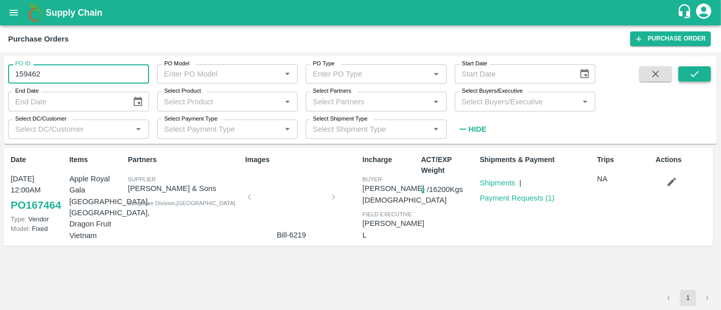
click at [697, 75] on icon "submit" at bounding box center [694, 73] width 11 height 11
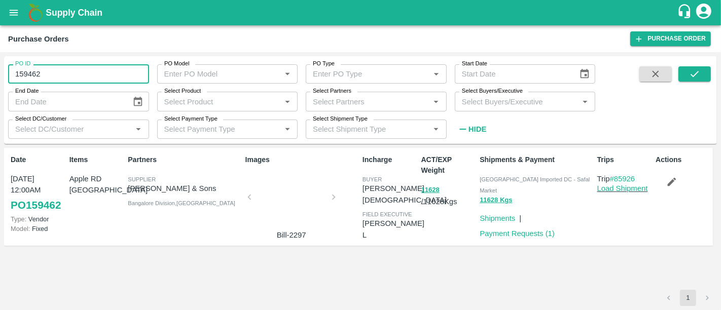
drag, startPoint x: 98, startPoint y: 69, endPoint x: 0, endPoint y: 85, distance: 99.6
click at [0, 85] on div "PO ID 159462 PO ID PO Model PO Model   * PO Type PO Type   * Start Date Start D…" at bounding box center [360, 181] width 721 height 258
type input "160627"
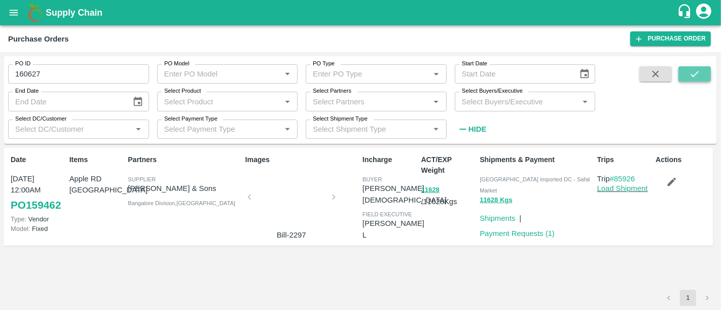
click at [703, 73] on button "submit" at bounding box center [695, 73] width 32 height 15
click at [264, 198] on div at bounding box center [292, 200] width 76 height 54
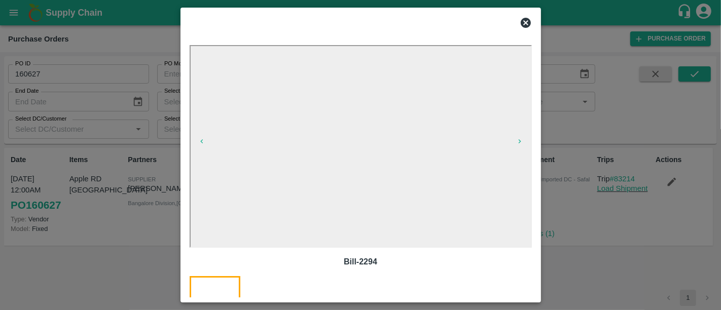
click at [575, 231] on div at bounding box center [360, 155] width 721 height 310
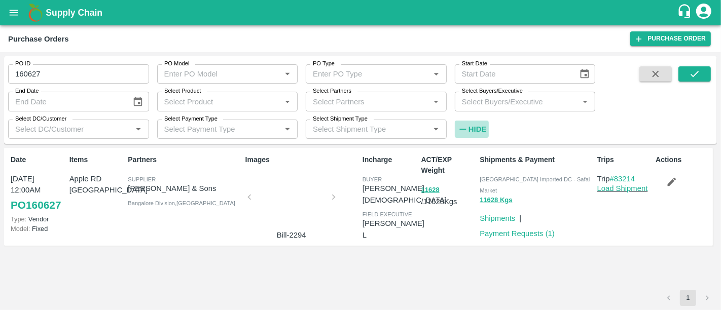
click at [476, 133] on h6 "Hide" at bounding box center [478, 129] width 18 height 13
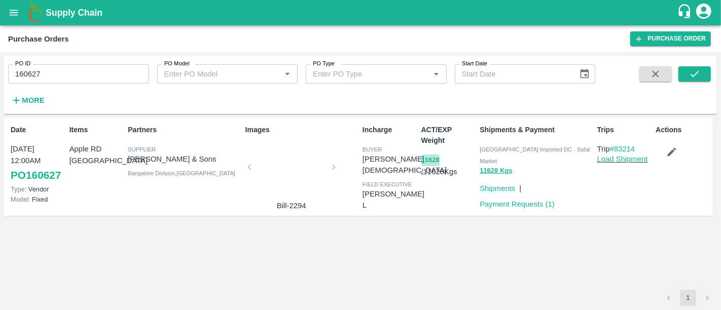
click at [426, 158] on button "11628" at bounding box center [430, 161] width 18 height 12
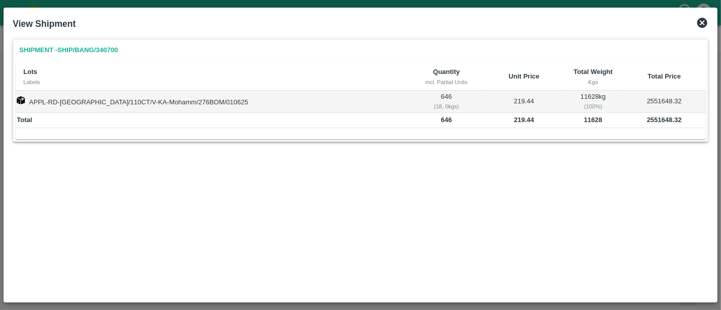
click at [697, 24] on icon at bounding box center [702, 23] width 12 height 12
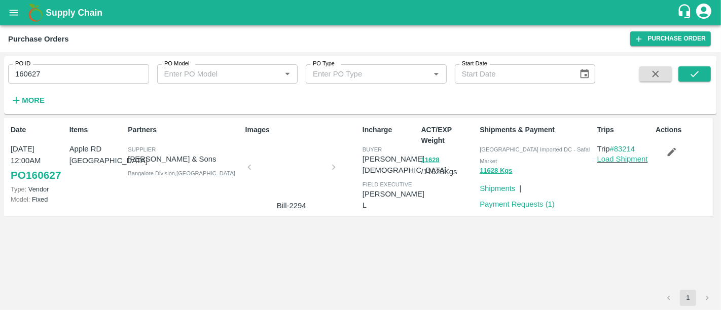
click at [375, 158] on p "[PERSON_NAME][DEMOGRAPHIC_DATA]" at bounding box center [405, 165] width 84 height 23
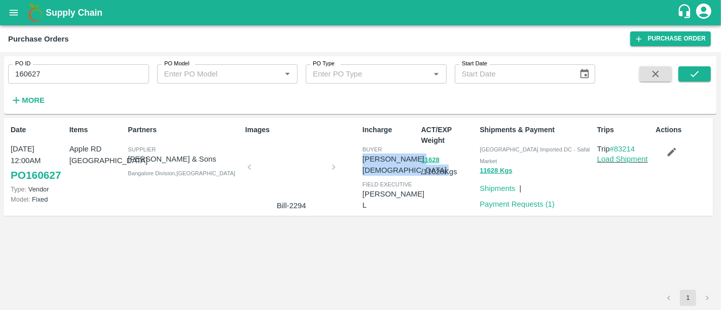
click at [375, 158] on p "[PERSON_NAME][DEMOGRAPHIC_DATA]" at bounding box center [405, 165] width 84 height 23
click at [108, 10] on h1 "Supply Chain" at bounding box center [361, 13] width 631 height 14
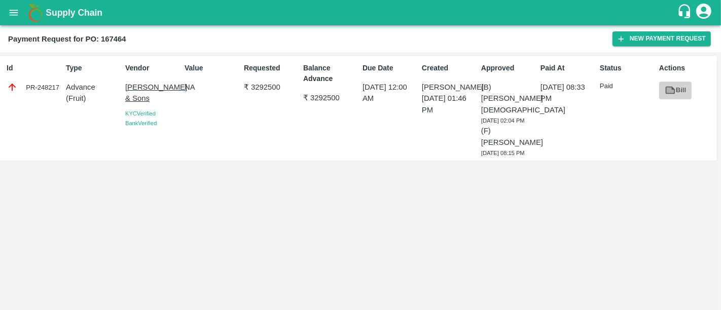
click at [675, 89] on icon at bounding box center [670, 90] width 11 height 11
drag, startPoint x: 318, startPoint y: 94, endPoint x: 368, endPoint y: 99, distance: 50.5
click at [368, 99] on div "Id PR-248217 Type Advance ( Fruit ) Vendor [PERSON_NAME] & Sons KYC Verified Ba…" at bounding box center [358, 108] width 717 height 104
click at [368, 99] on p "[DATE] 12:00 AM" at bounding box center [390, 93] width 55 height 23
click at [404, 119] on div "Due Date [DATE] 12:00 AM" at bounding box center [388, 108] width 59 height 99
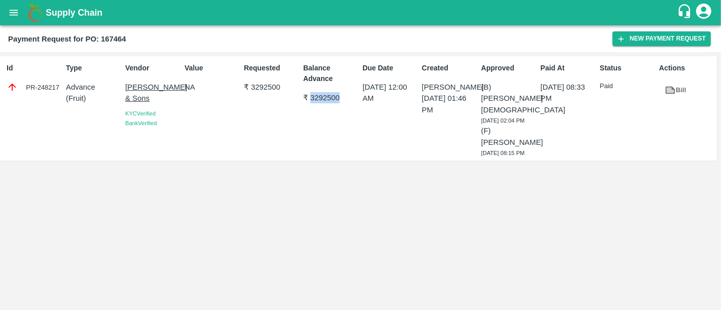
drag, startPoint x: 311, startPoint y: 97, endPoint x: 348, endPoint y: 93, distance: 37.8
click at [348, 93] on p "₹ 3292500" at bounding box center [330, 97] width 55 height 11
click at [625, 40] on icon "button" at bounding box center [621, 38] width 9 height 9
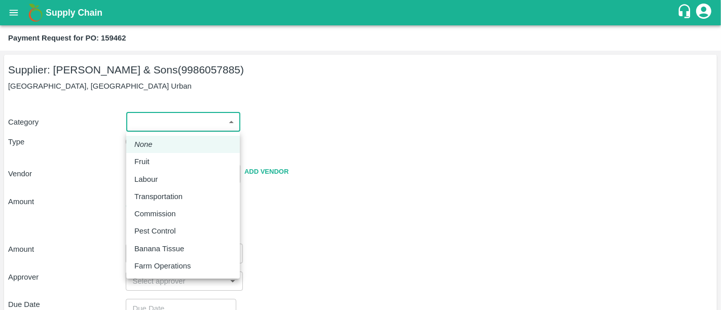
click at [175, 125] on body "Supply Chain Payment Request for PO: 159462 Supplier: [PERSON_NAME] & Sons (998…" at bounding box center [360, 155] width 721 height 310
click at [158, 163] on div "Fruit" at bounding box center [182, 161] width 97 height 11
type input "1"
type input "[PERSON_NAME] & Sons - 9986057885(Supplier)"
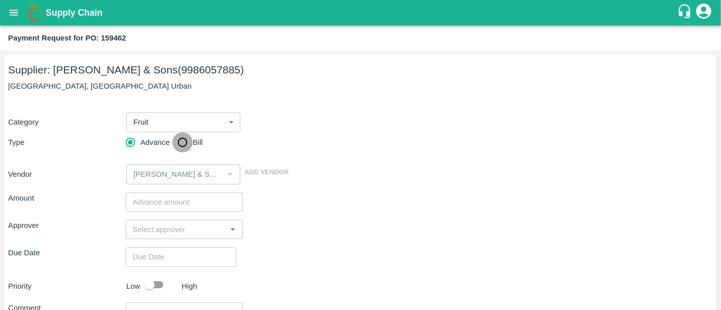
click at [183, 140] on input "Bill" at bounding box center [182, 142] width 20 height 20
radio input "true"
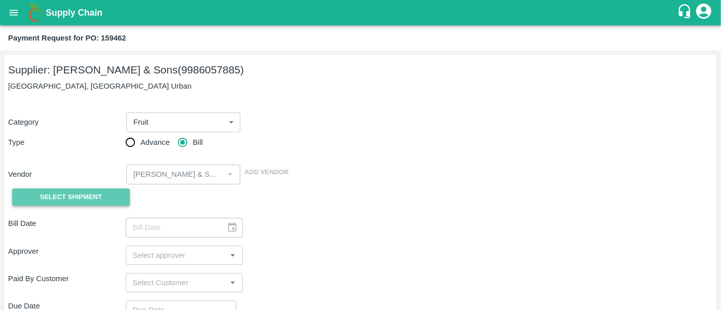
click at [54, 196] on span "Select Shipment" at bounding box center [71, 198] width 62 height 12
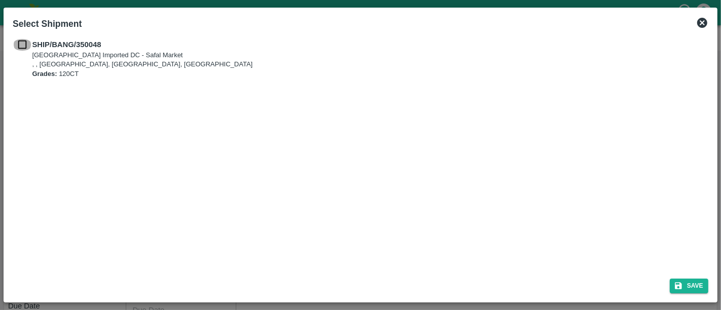
click at [24, 48] on input "checkbox" at bounding box center [22, 44] width 19 height 11
checkbox input "true"
click at [679, 279] on button "Save" at bounding box center [689, 286] width 39 height 15
type input "[DATE]"
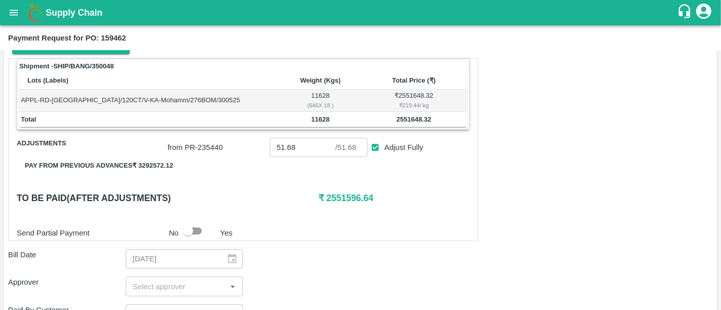
scroll to position [158, 0]
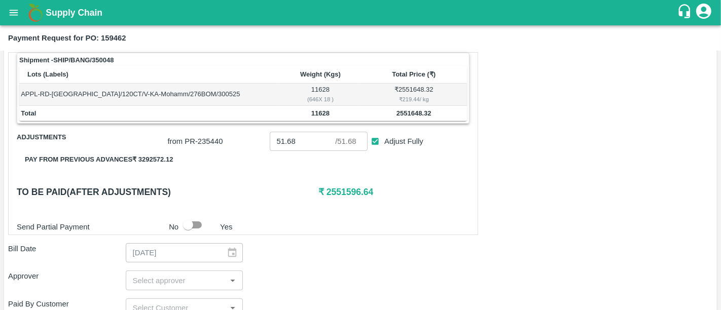
click at [521, 208] on div "Shipment - SHIP/BANG/350048 Lots (Labels) Weight (Kgs) Total Price (₹) APPL-RD-…" at bounding box center [360, 261] width 705 height 418
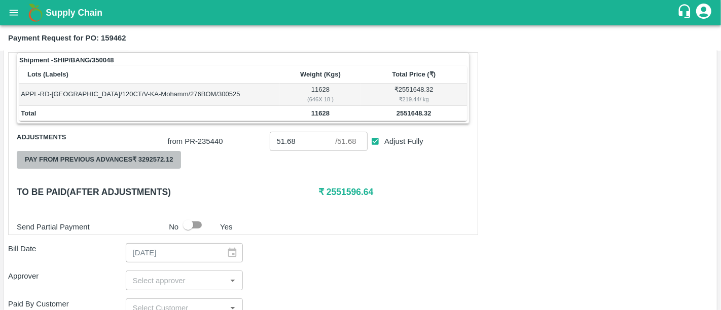
click at [120, 166] on button "Pay from previous advances ₹ 3292572.12" at bounding box center [99, 160] width 164 height 18
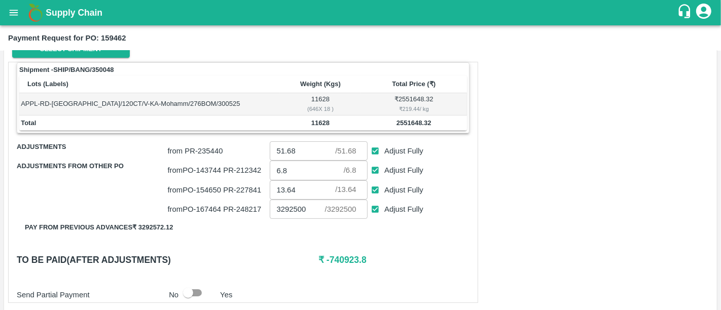
scroll to position [148, 0]
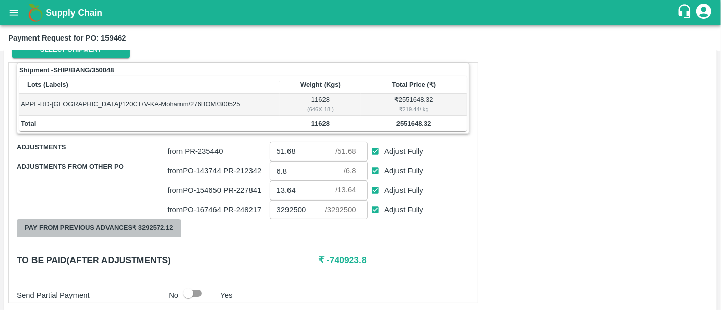
click at [154, 225] on button "Pay from previous advances ₹ 3292572.12" at bounding box center [99, 229] width 164 height 18
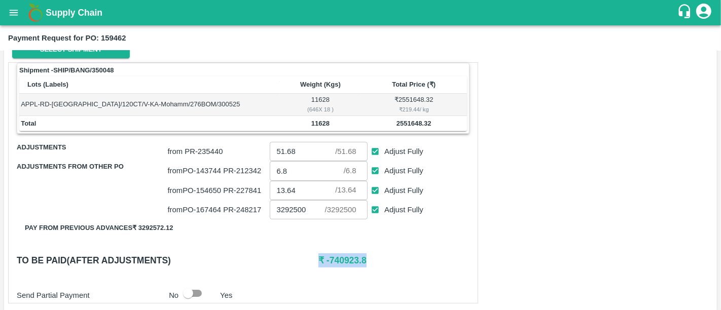
drag, startPoint x: 369, startPoint y: 265, endPoint x: 309, endPoint y: 264, distance: 59.8
click at [309, 264] on div "To be paid(After adjustments) ₹ -740923.8" at bounding box center [243, 261] width 453 height 14
click at [309, 264] on h6 "To be paid(After adjustments)" at bounding box center [168, 261] width 302 height 14
drag, startPoint x: 309, startPoint y: 264, endPoint x: 416, endPoint y: 273, distance: 106.9
click at [416, 273] on div "Shipment - SHIP/BANG/350048 Lots (Labels) Weight (Kgs) Total Price (₹) APPL-RD-…" at bounding box center [243, 182] width 470 height 241
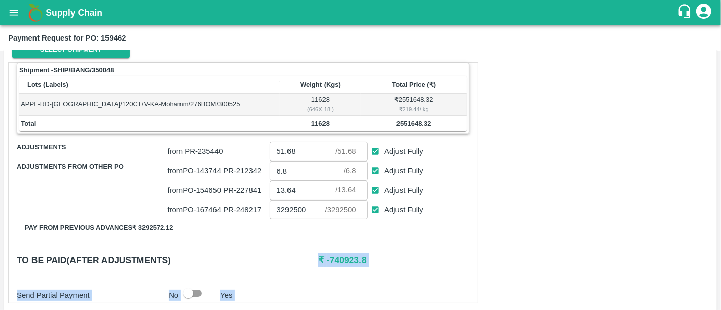
click at [416, 273] on div "Shipment - SHIP/BANG/350048 Lots (Labels) Weight (Kgs) Total Price (₹) APPL-RD-…" at bounding box center [243, 182] width 470 height 241
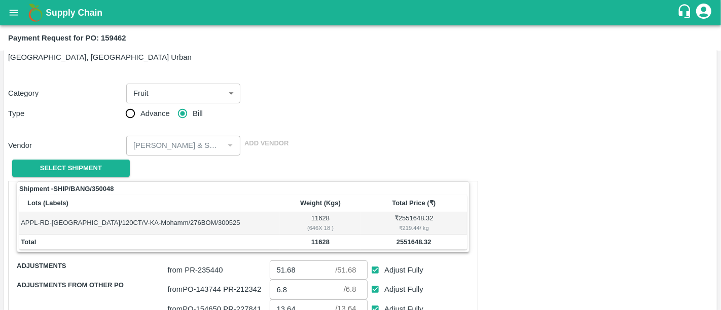
scroll to position [0, 0]
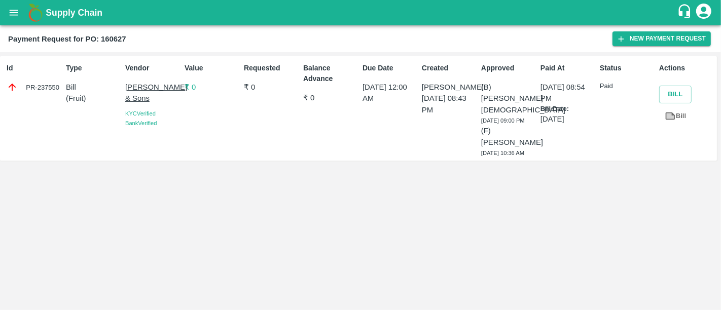
click at [194, 90] on p "₹ 0" at bounding box center [212, 87] width 55 height 11
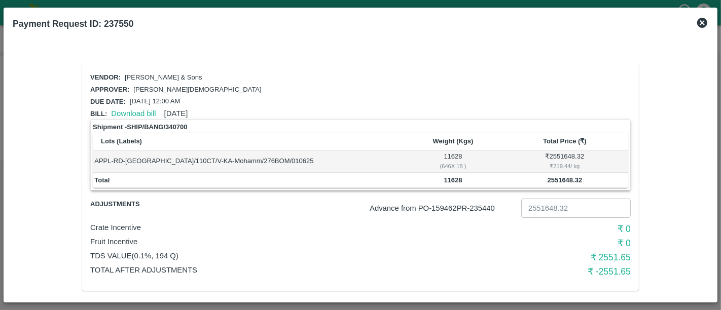
scroll to position [9, 0]
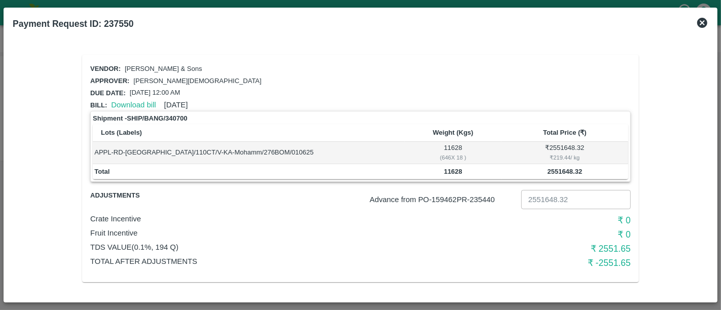
click at [704, 25] on icon at bounding box center [702, 23] width 10 height 10
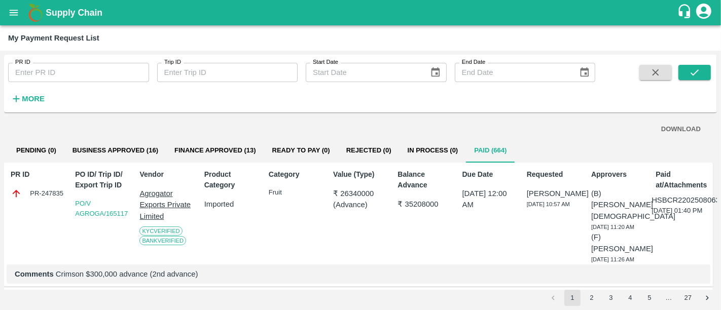
click at [90, 19] on h1 "Supply Chain" at bounding box center [361, 13] width 631 height 14
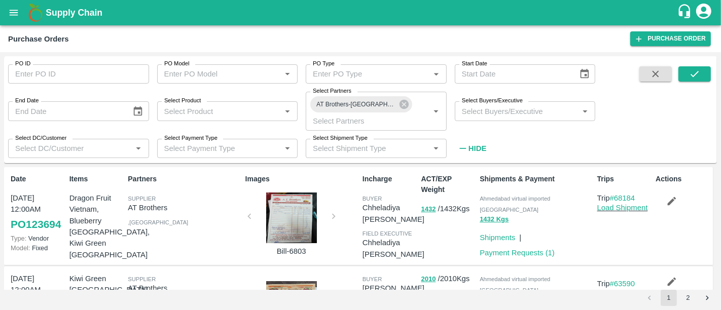
click at [309, 227] on div at bounding box center [292, 218] width 76 height 51
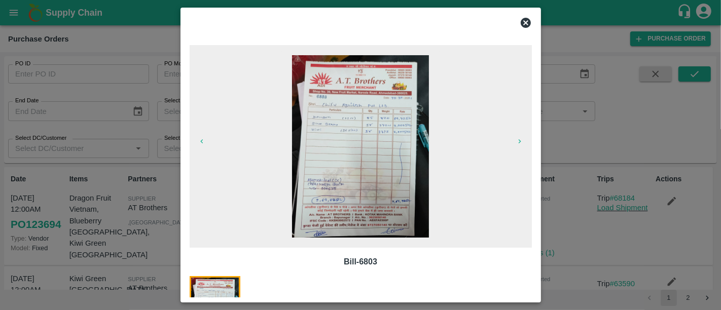
click at [550, 232] on div at bounding box center [360, 155] width 721 height 310
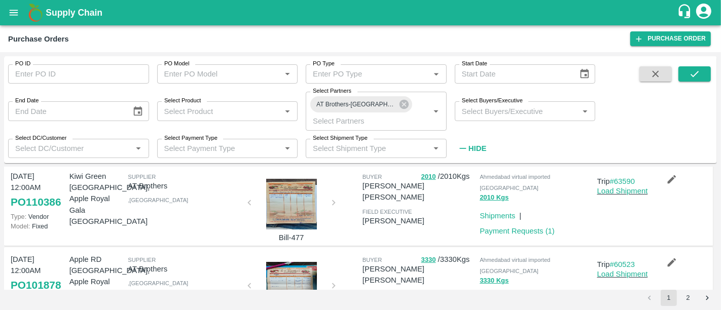
scroll to position [103, 0]
click at [289, 203] on div at bounding box center [292, 204] width 76 height 51
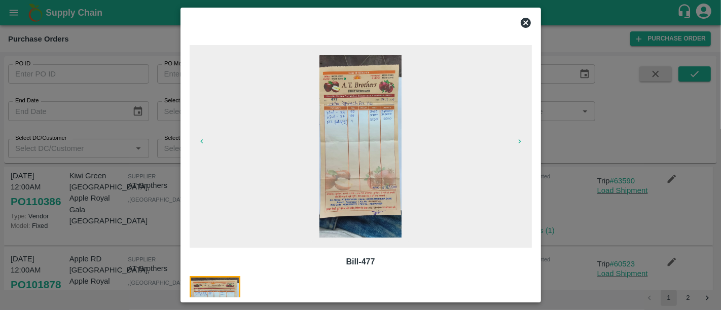
click at [162, 220] on div at bounding box center [360, 155] width 721 height 310
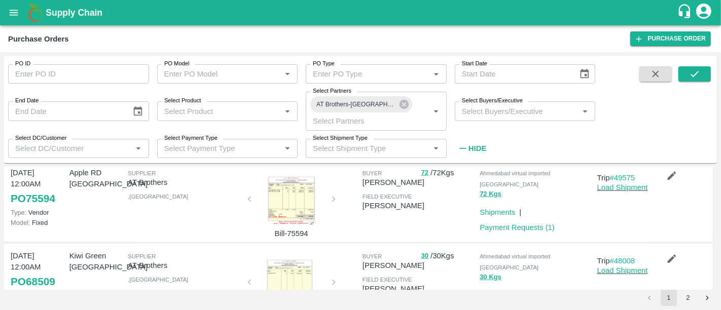
scroll to position [743, 0]
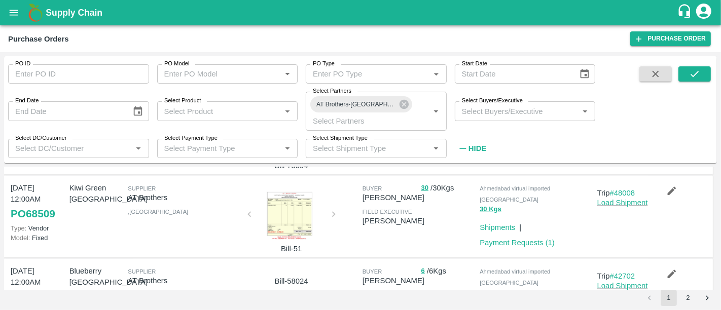
click at [293, 262] on div "Bill-58024" at bounding box center [299, 297] width 117 height 70
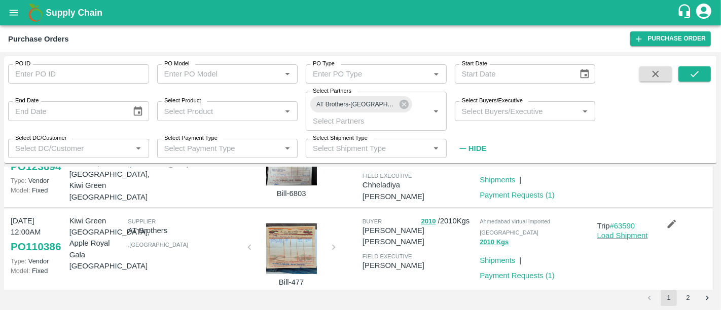
scroll to position [0, 0]
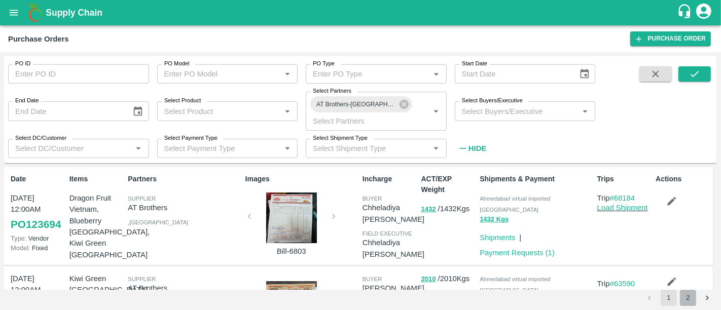
click at [692, 301] on button "2" at bounding box center [688, 298] width 16 height 16
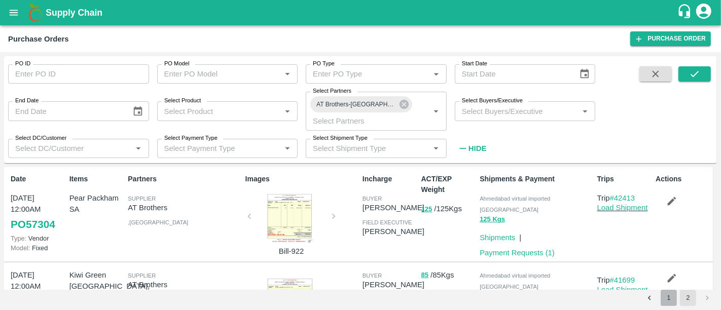
click at [667, 301] on button "1" at bounding box center [669, 298] width 16 height 16
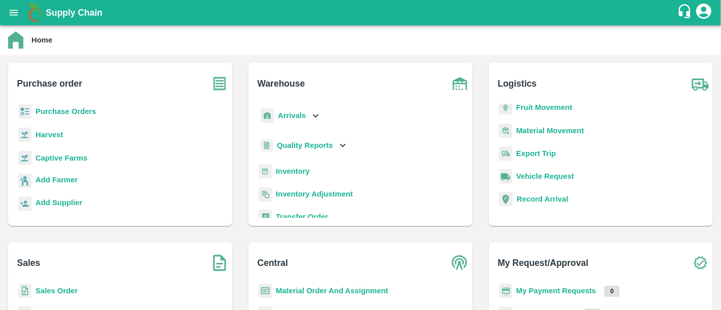
scroll to position [102, 0]
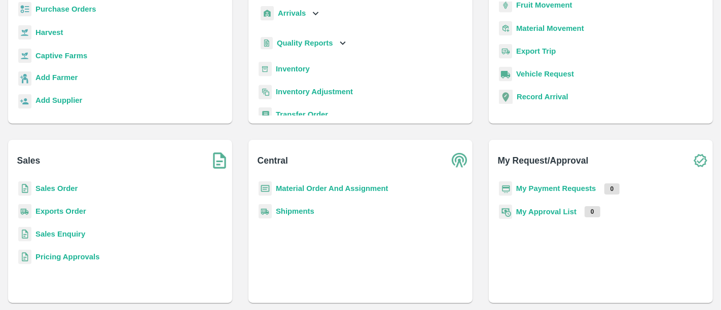
click at [525, 187] on b "My Payment Requests" at bounding box center [556, 189] width 80 height 8
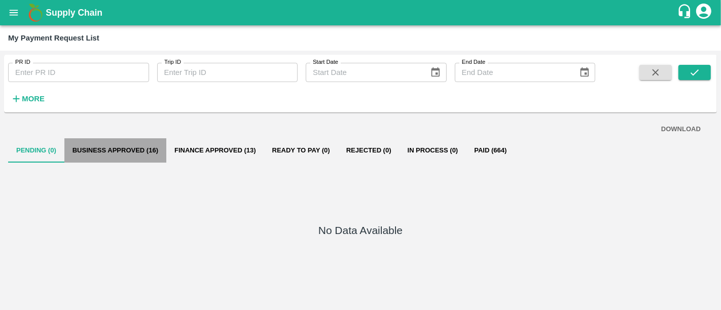
click at [165, 156] on button "Business Approved (16)" at bounding box center [115, 150] width 102 height 24
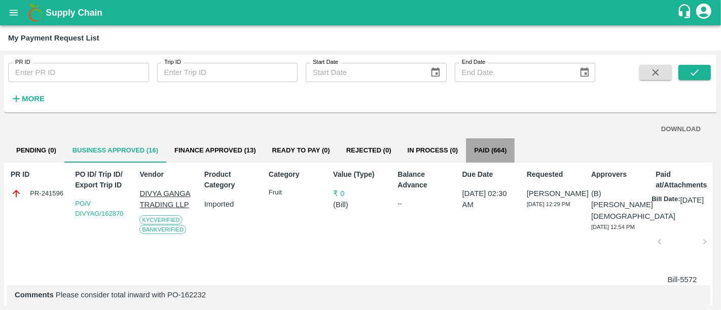
click at [483, 150] on button "Paid (664)" at bounding box center [490, 150] width 49 height 24
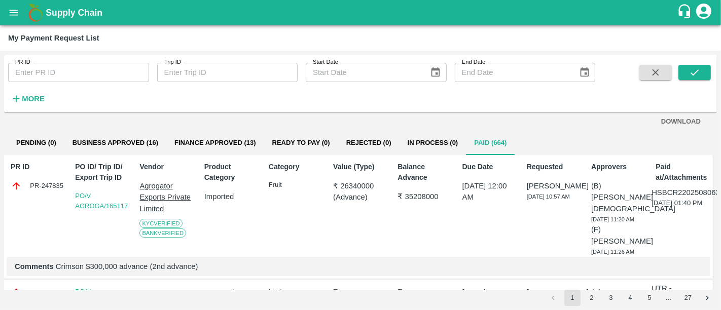
scroll to position [7, 0]
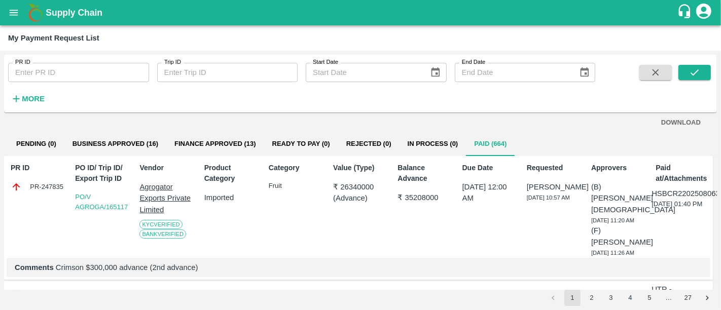
click at [293, 146] on button "Ready To Pay (0)" at bounding box center [301, 144] width 74 height 24
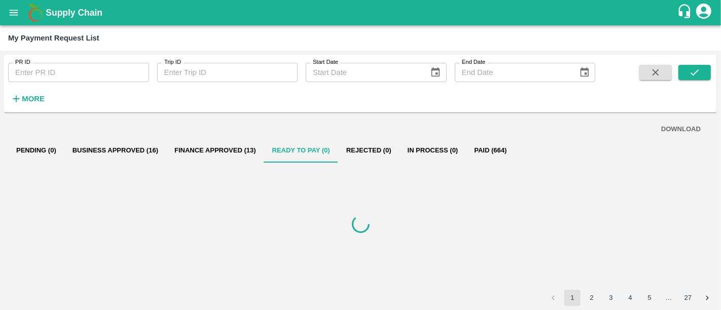
scroll to position [0, 0]
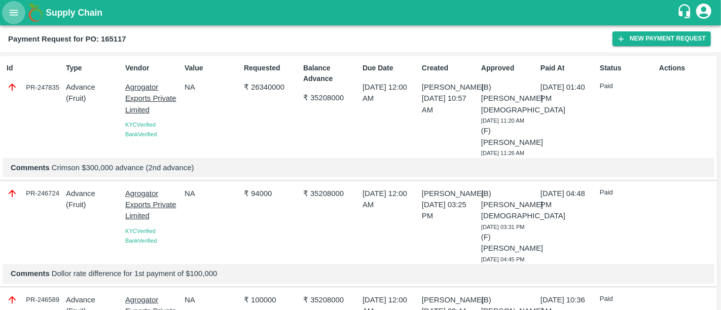
click at [16, 12] on icon "open drawer" at bounding box center [13, 12] width 11 height 11
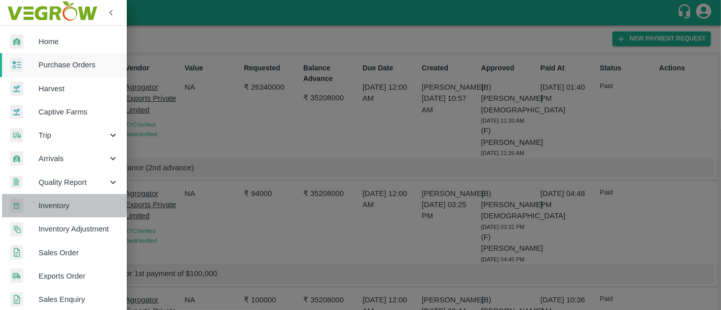
click at [61, 204] on span "Inventory" at bounding box center [79, 205] width 80 height 11
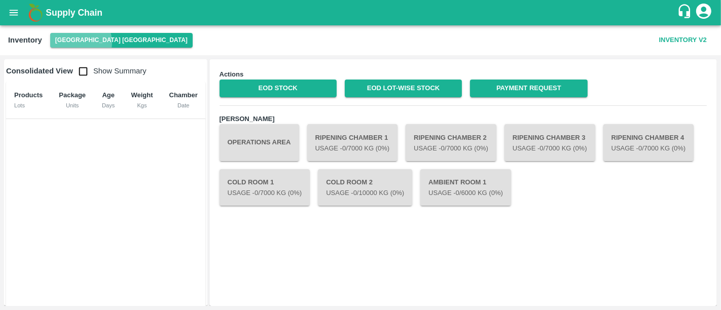
click at [77, 43] on button "[GEOGRAPHIC_DATA] [GEOGRAPHIC_DATA]" at bounding box center [121, 40] width 143 height 15
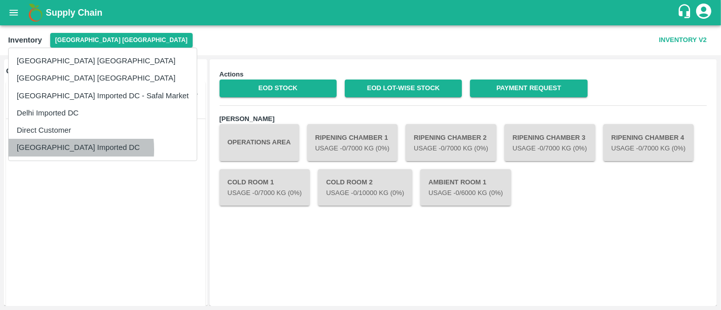
click at [55, 150] on li "[GEOGRAPHIC_DATA] Imported DC" at bounding box center [103, 147] width 188 height 17
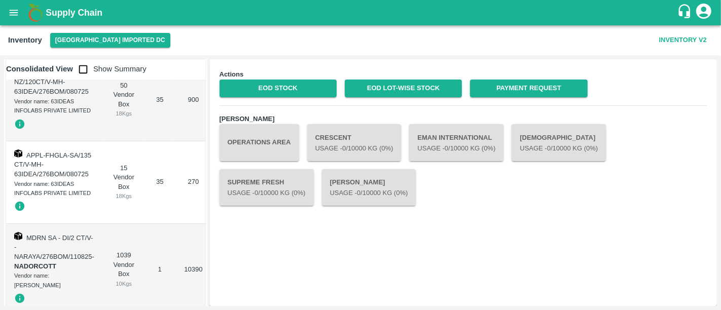
scroll to position [207, 0]
click at [82, 68] on input "checkbox" at bounding box center [83, 69] width 20 height 20
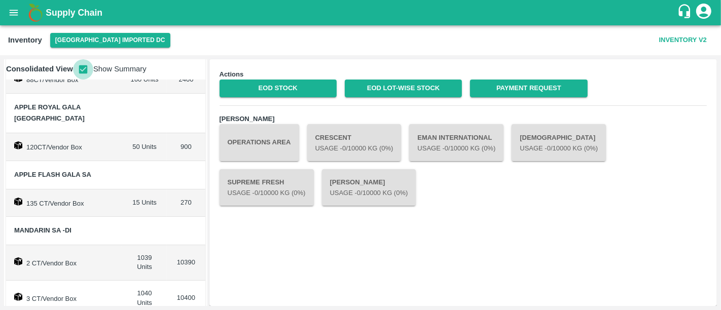
click at [82, 68] on input "checkbox" at bounding box center [83, 69] width 20 height 20
checkbox input "false"
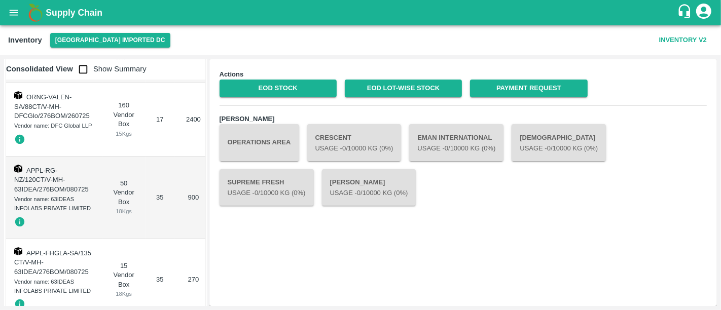
scroll to position [135, 0]
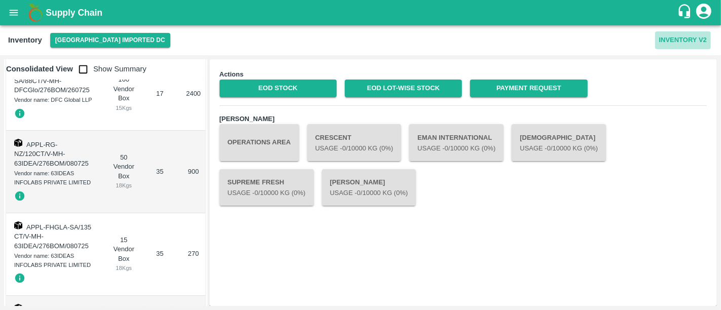
click at [683, 43] on button "Inventory V2" at bounding box center [683, 40] width 56 height 18
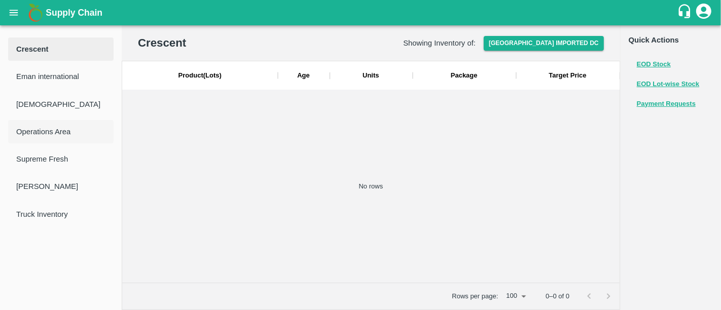
click at [41, 137] on span "Operations Area" at bounding box center [60, 131] width 89 height 11
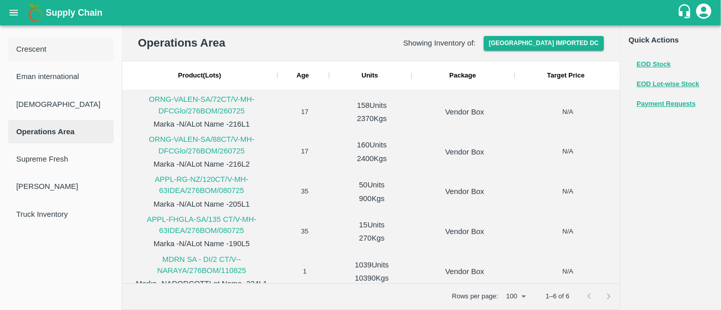
click at [51, 46] on span "Crescent" at bounding box center [60, 49] width 89 height 11
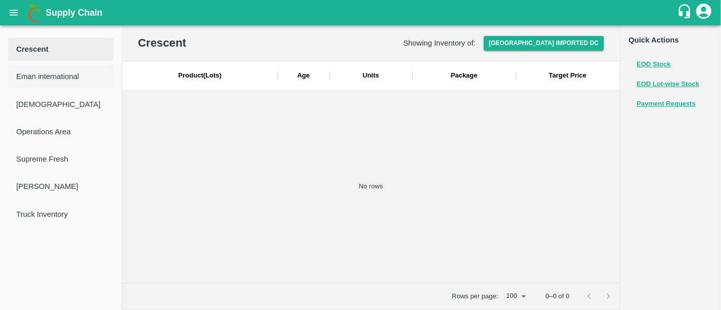
click at [55, 76] on span "Eman international" at bounding box center [60, 76] width 89 height 11
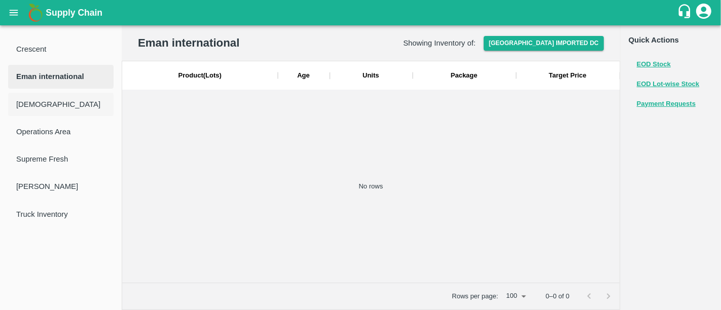
click at [36, 95] on li "Hiravati" at bounding box center [60, 104] width 105 height 23
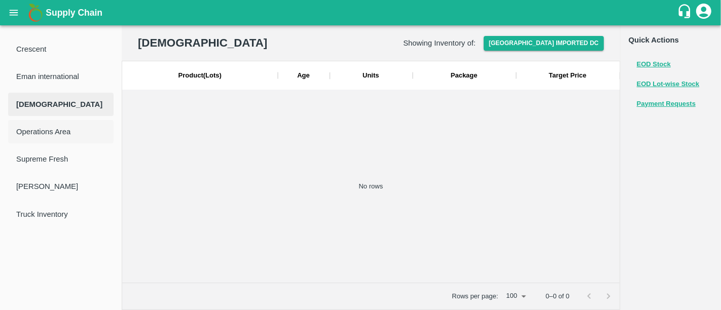
click at [44, 132] on span "Operations Area" at bounding box center [60, 131] width 89 height 11
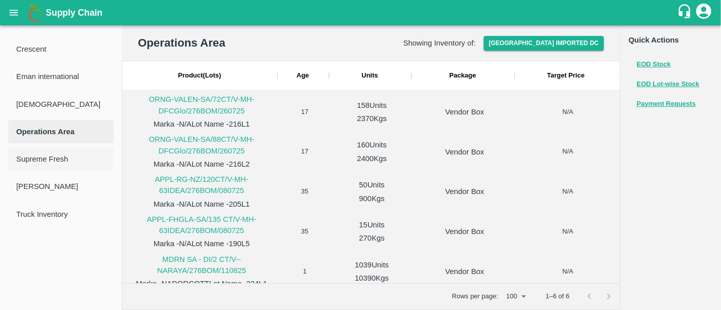
click at [42, 161] on span "Supreme Fresh" at bounding box center [60, 159] width 89 height 11
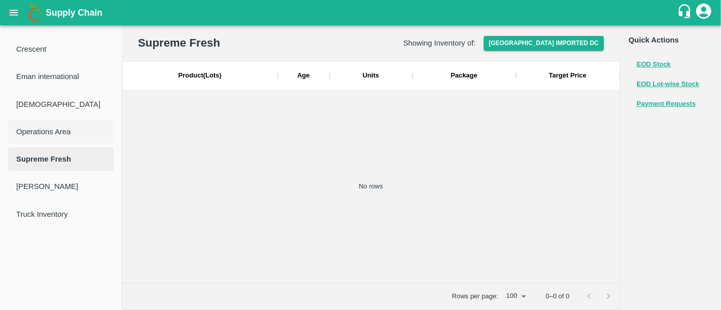
click at [52, 135] on span "Operations Area" at bounding box center [60, 131] width 89 height 11
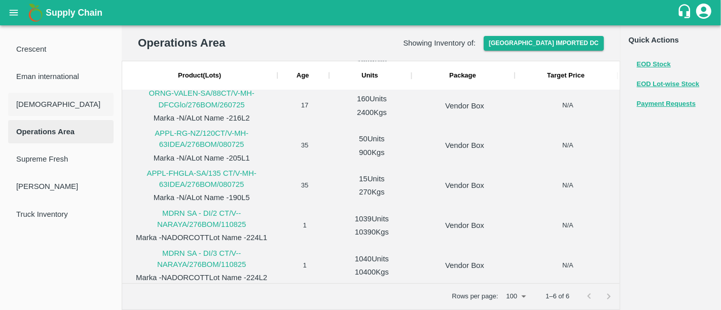
click at [40, 100] on span "Hiravati" at bounding box center [60, 104] width 89 height 11
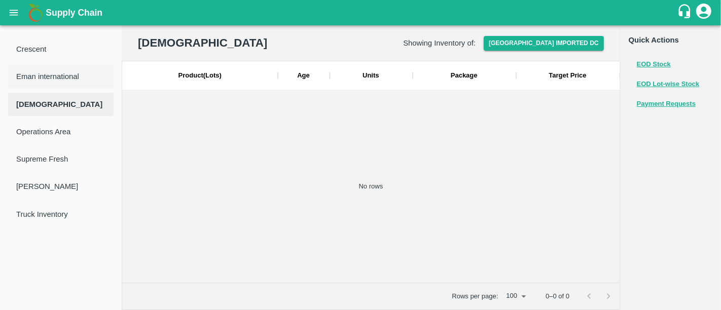
click at [58, 72] on span "Eman international" at bounding box center [60, 76] width 89 height 11
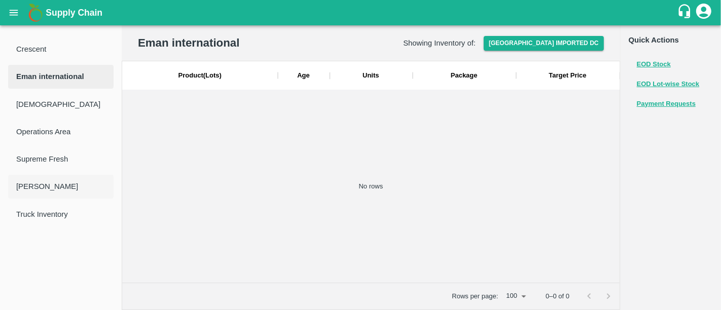
click at [40, 189] on span "Swastik" at bounding box center [60, 186] width 89 height 11
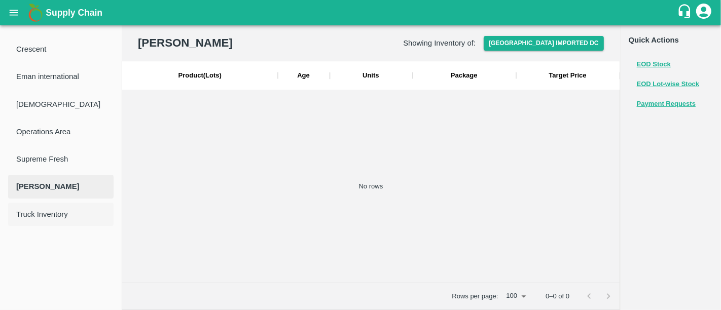
click at [45, 223] on li "Truck Inventory" at bounding box center [60, 214] width 105 height 23
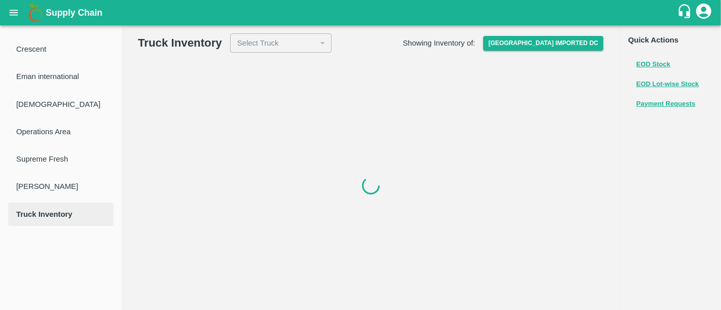
click at [305, 40] on div "Select Truck" at bounding box center [280, 42] width 101 height 19
click at [599, 43] on button "[GEOGRAPHIC_DATA] Imported DC" at bounding box center [543, 43] width 120 height 15
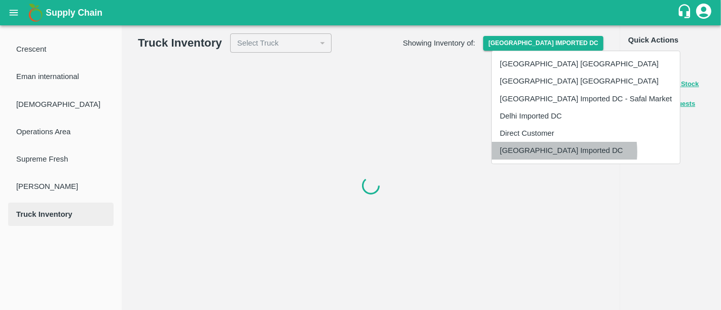
click at [554, 152] on li "[GEOGRAPHIC_DATA] Imported DC" at bounding box center [586, 150] width 188 height 17
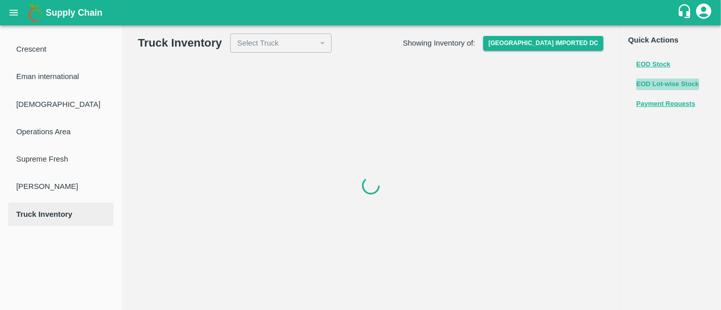
click at [668, 87] on button "EOD Lot-wise Stock" at bounding box center [668, 85] width 63 height 12
click at [16, 8] on icon "open drawer" at bounding box center [13, 12] width 11 height 11
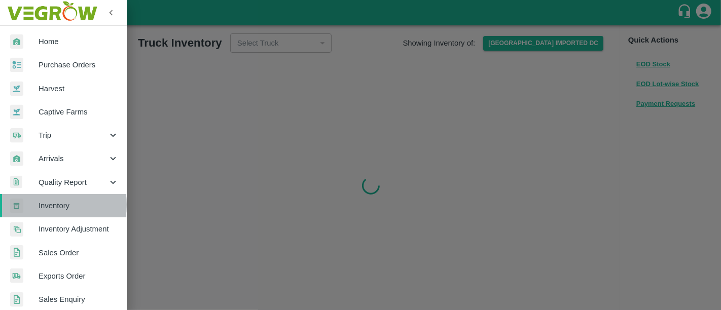
click at [45, 205] on span "Inventory" at bounding box center [79, 205] width 80 height 11
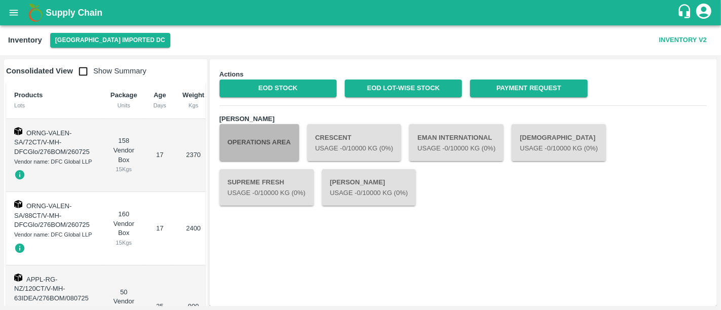
click at [273, 146] on button "Operations Area" at bounding box center [260, 142] width 80 height 37
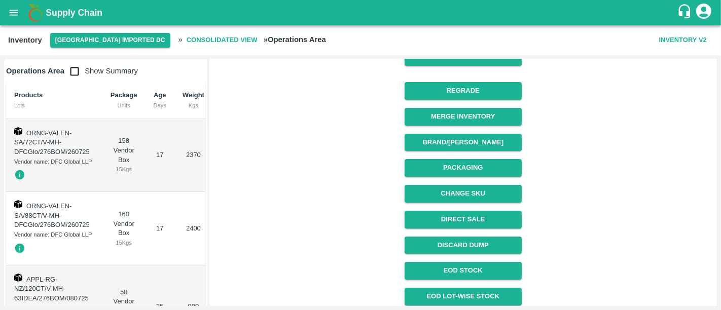
scroll to position [181, 0]
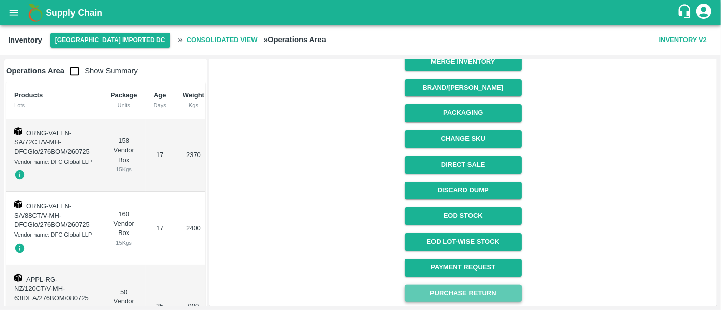
click at [469, 292] on button "Purchase Return" at bounding box center [463, 294] width 117 height 18
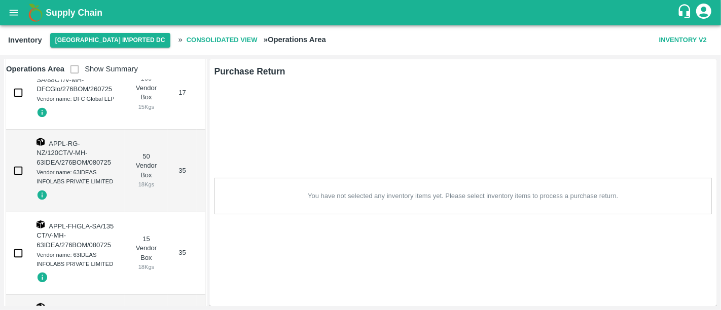
scroll to position [142, 0]
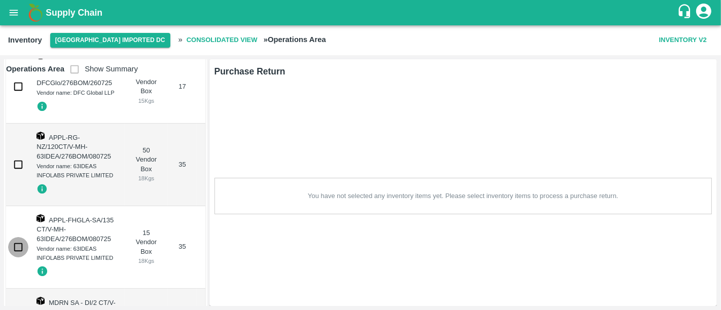
click at [14, 245] on input "checkbox" at bounding box center [18, 247] width 20 height 20
checkbox input "true"
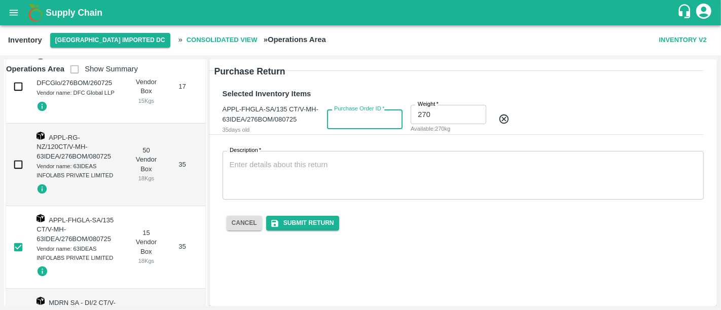
click at [356, 128] on input "Purchase Order ID   *" at bounding box center [365, 119] width 76 height 19
type input "162818"
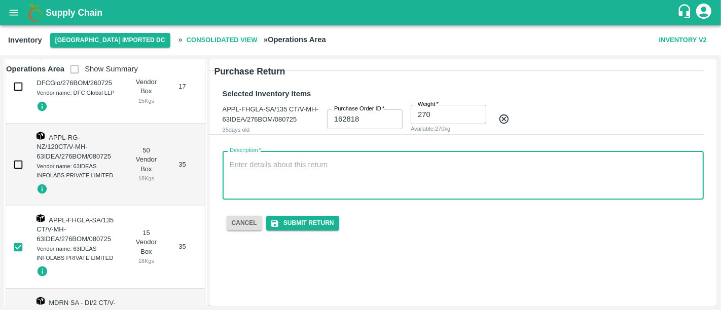
click at [297, 162] on textarea "Description   *" at bounding box center [463, 176] width 467 height 32
type textarea "C"
type textarea "15 Boxes were not received by vendor, credit note received against that"
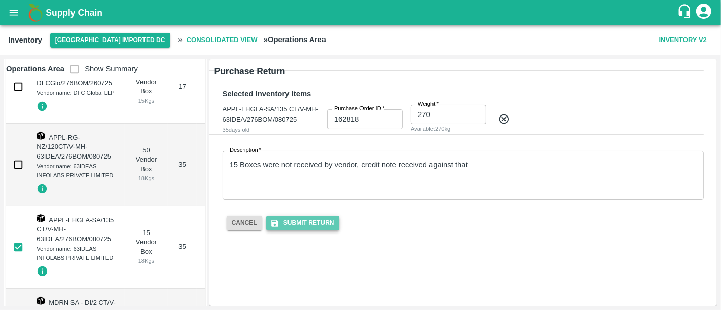
click at [322, 216] on button "Submit Return" at bounding box center [302, 223] width 73 height 15
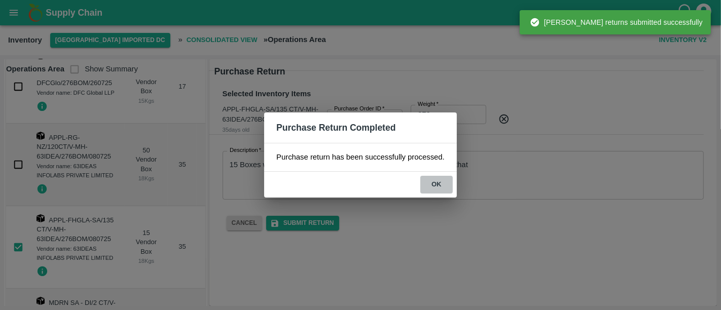
click at [436, 190] on button "ok" at bounding box center [436, 185] width 32 height 18
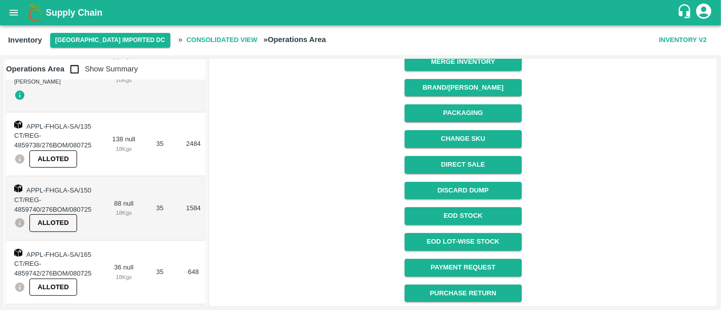
scroll to position [629, 0]
